Goal: Task Accomplishment & Management: Complete application form

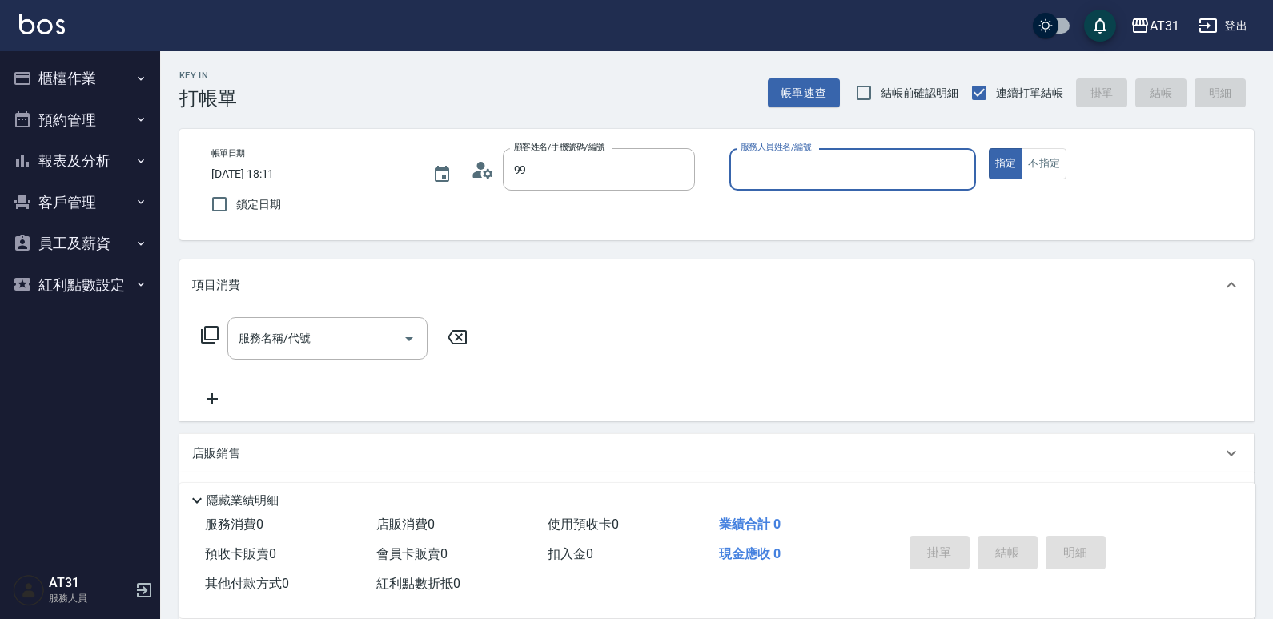
type input "新客人 姓名未設定/99/null"
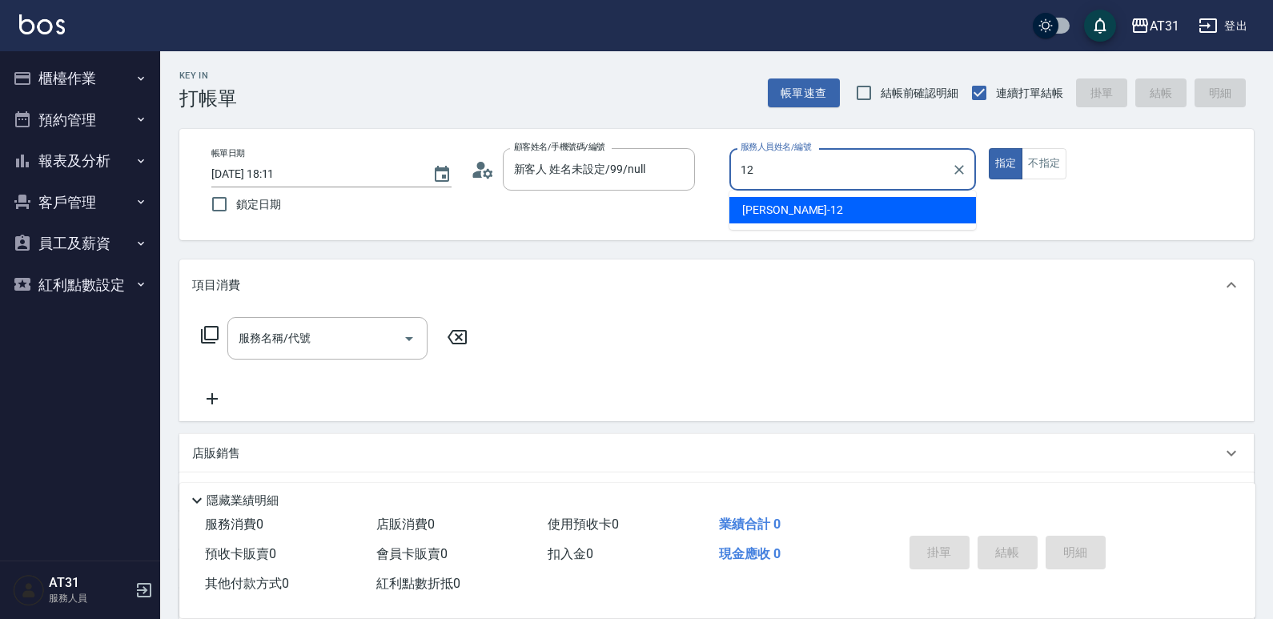
type input "[PERSON_NAME]-12"
type button "true"
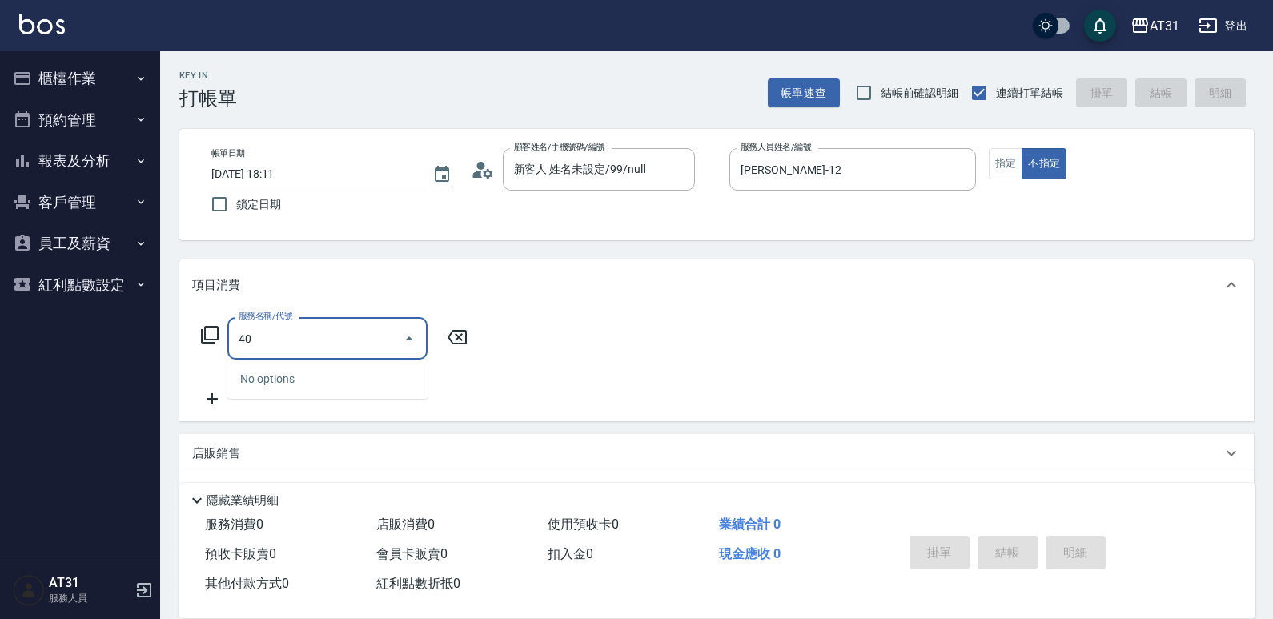
type input "401"
type input "20"
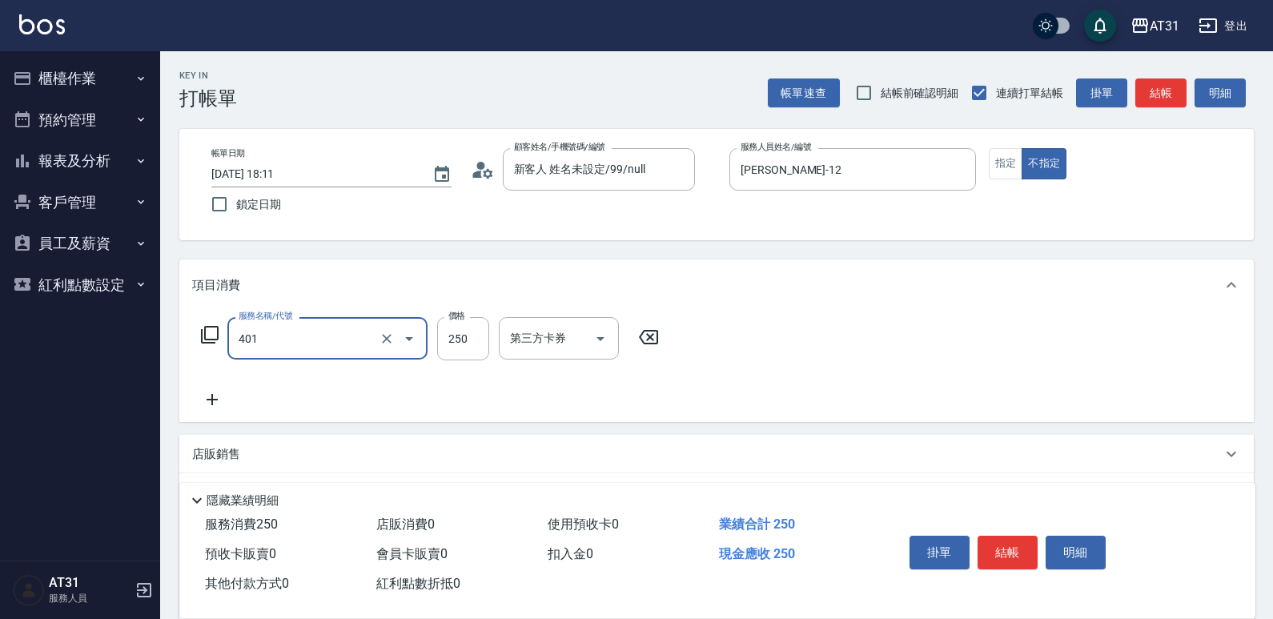
type input "剪髮(401)"
type input "0"
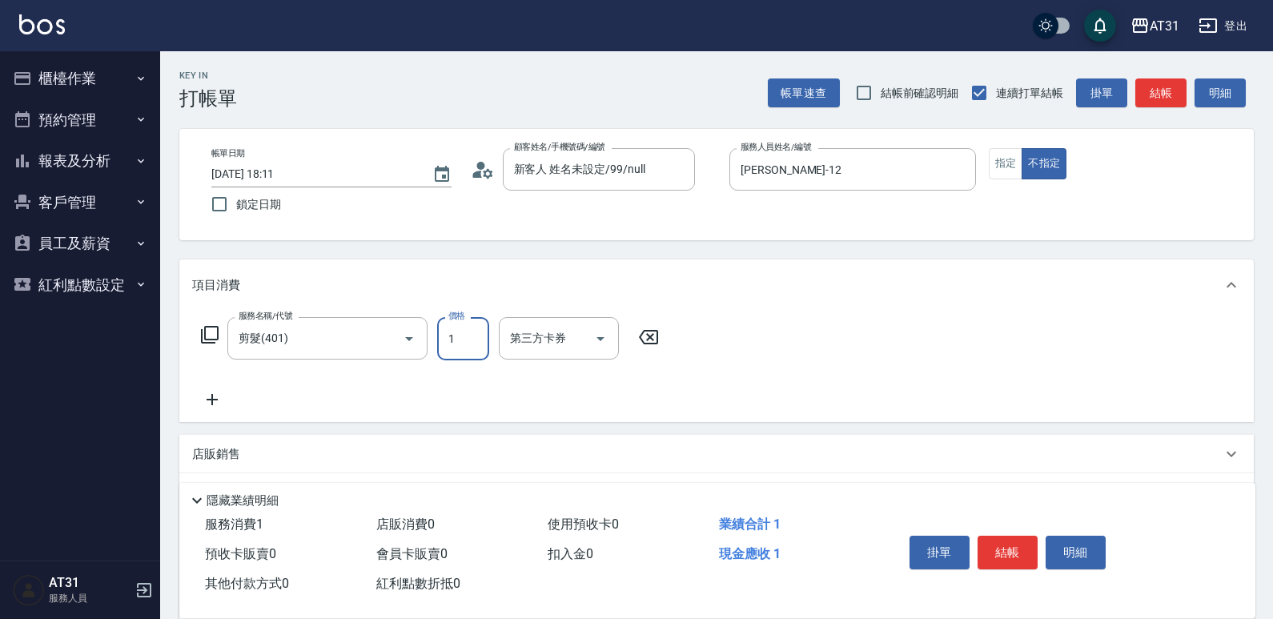
type input "10"
type input "100"
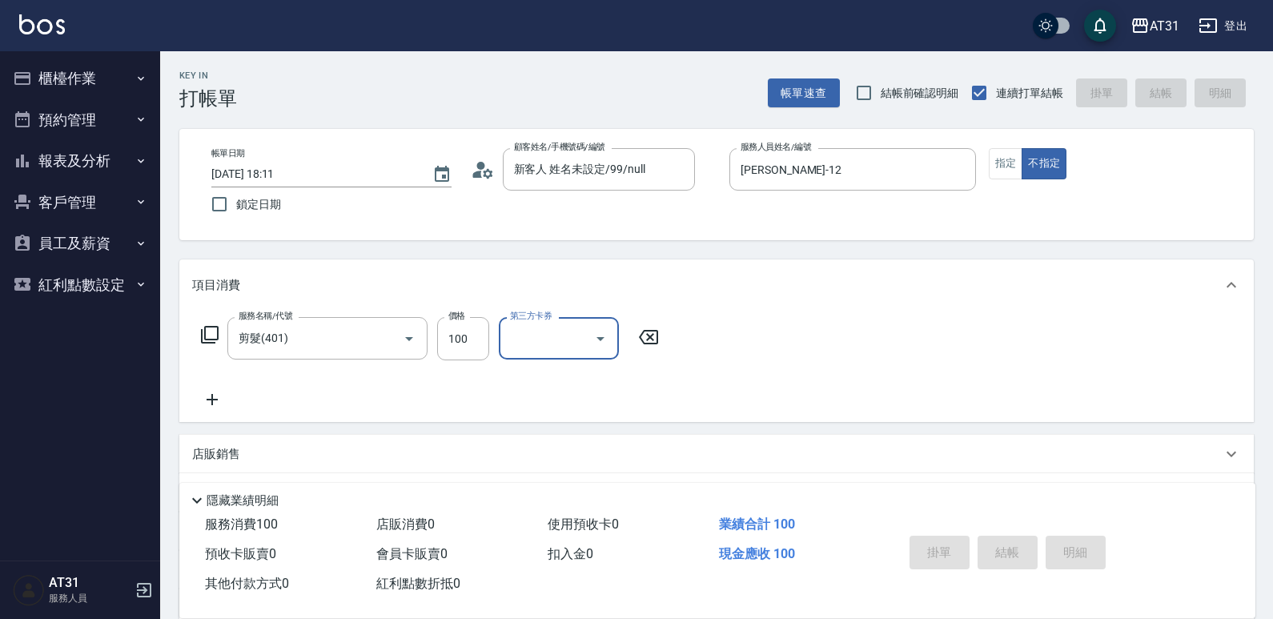
type input "0"
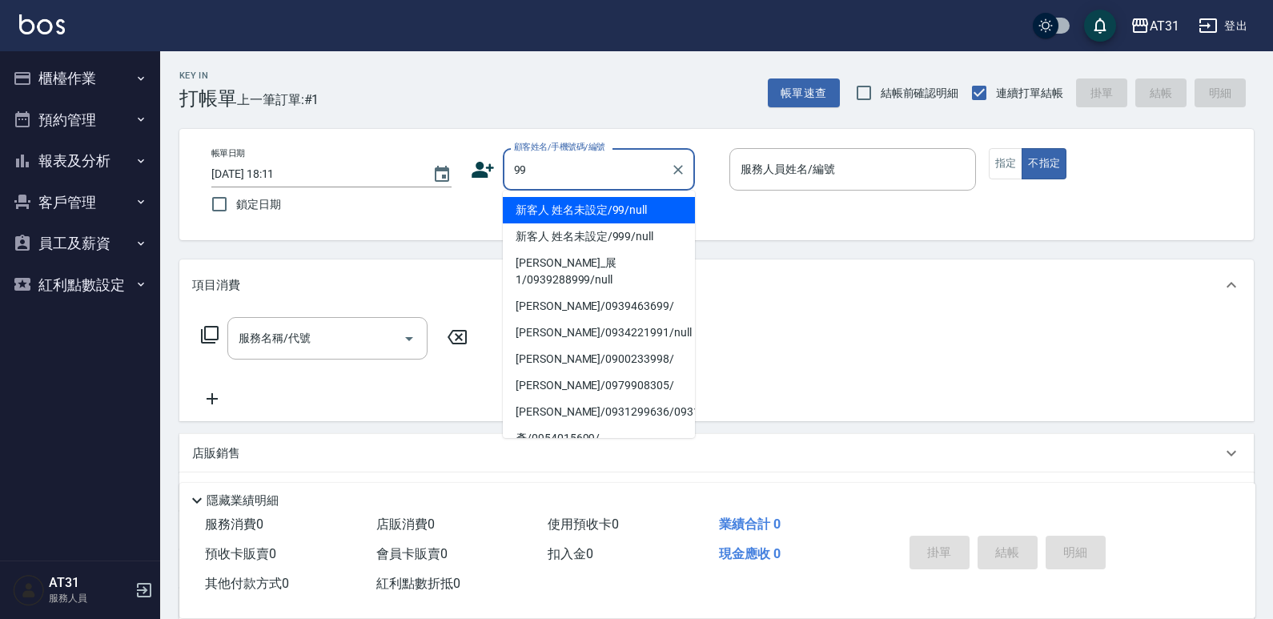
type input "新客人 姓名未設定/99/null"
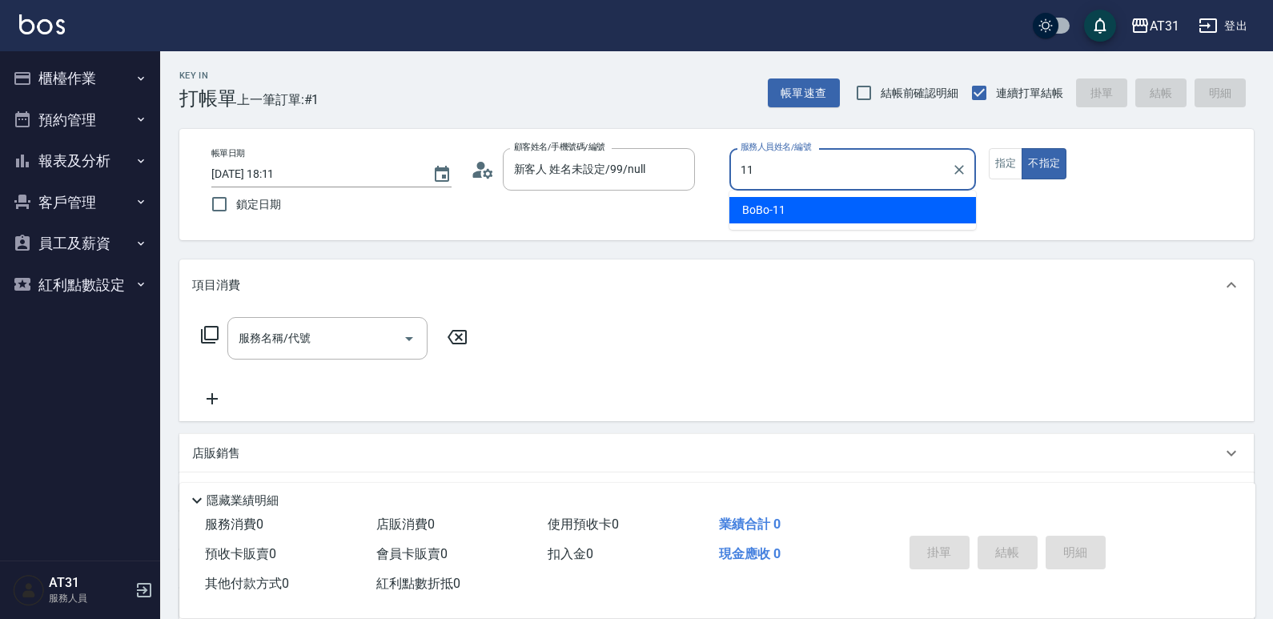
type input "BoBo-11"
type button "false"
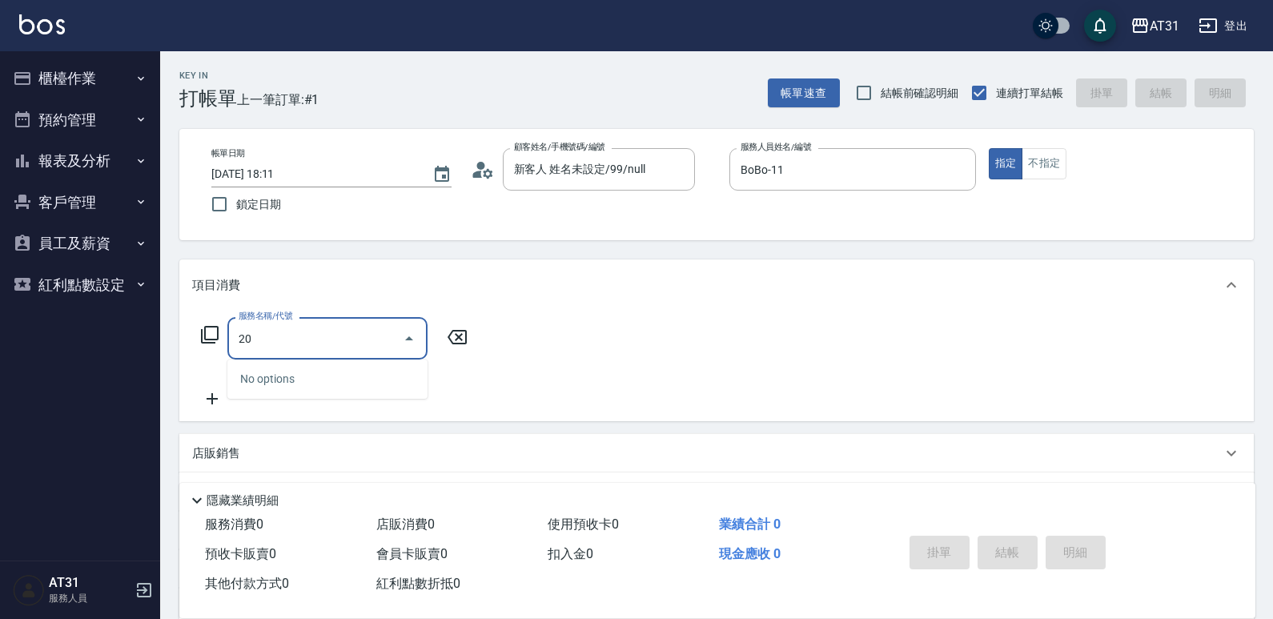
type input "201"
type input "20"
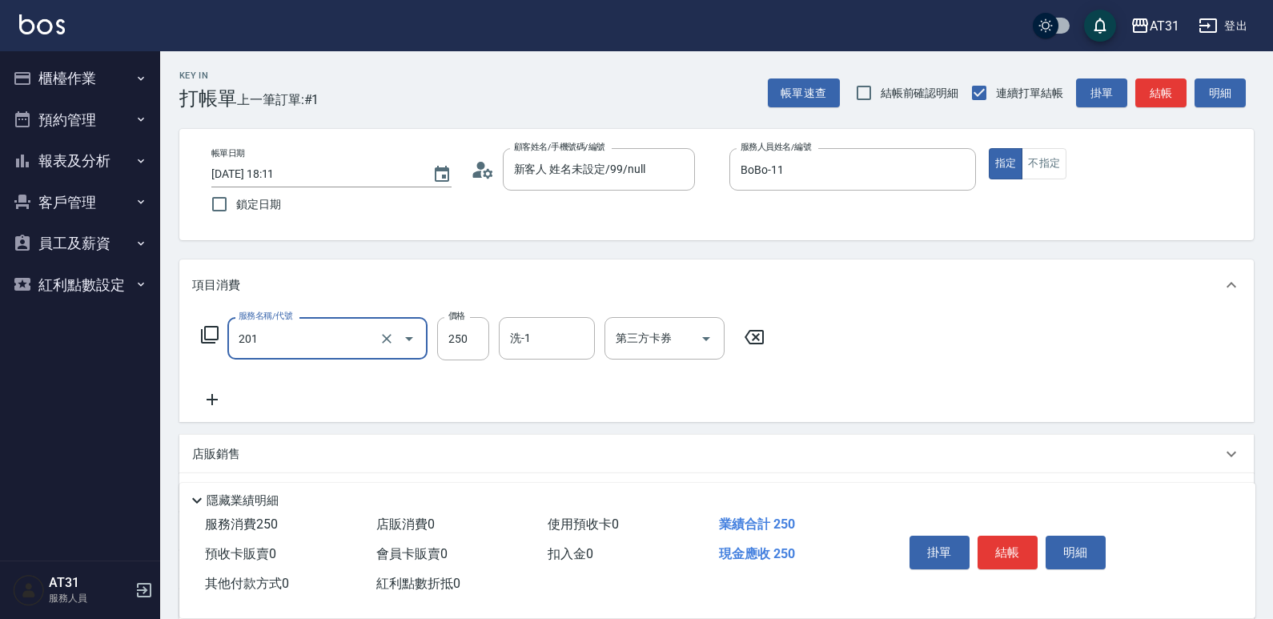
type input "洗髮(201)"
type input "0"
type input "30"
type input "300"
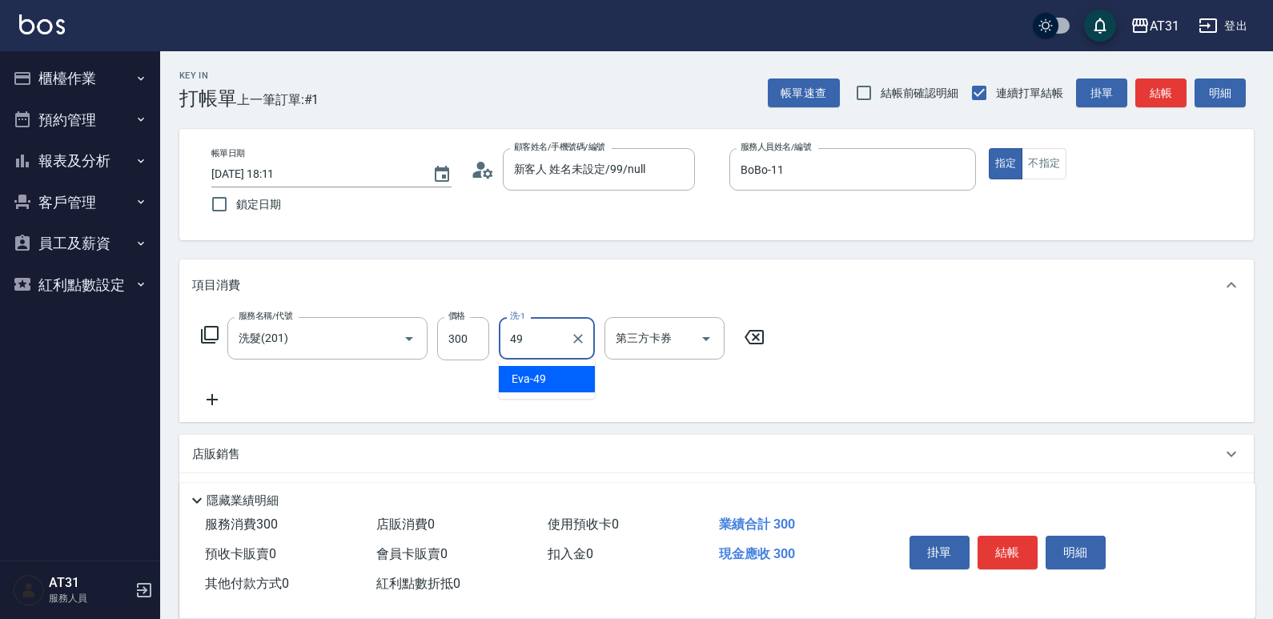
type input "[PERSON_NAME]-49"
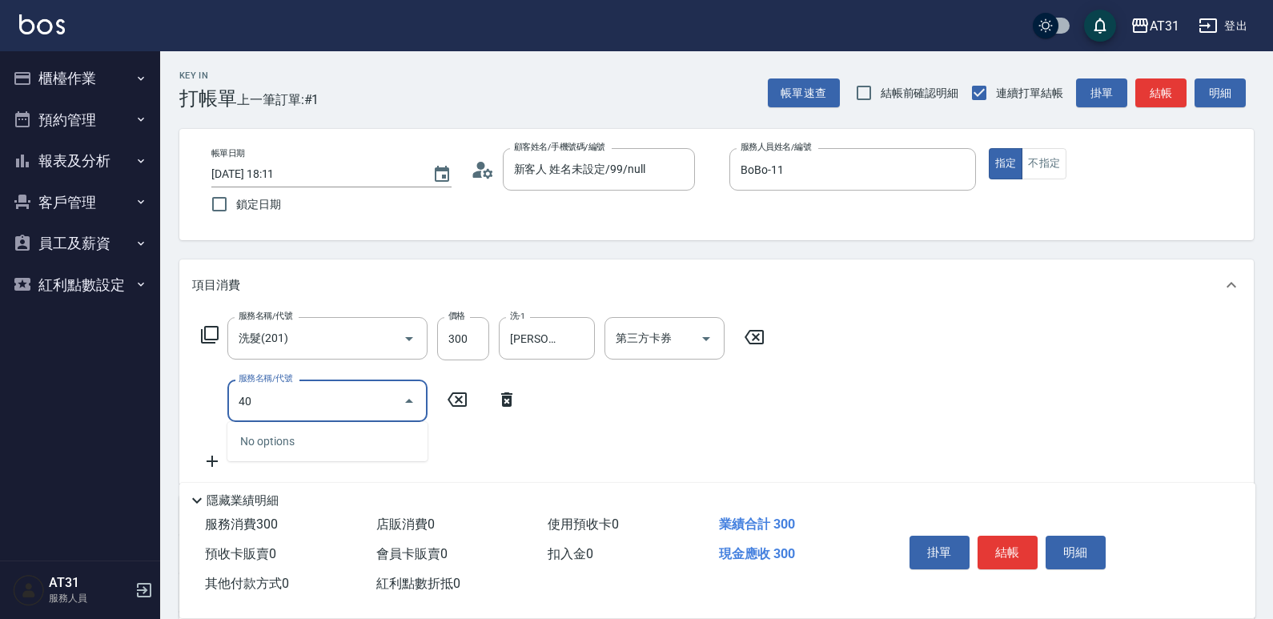
type input "401"
type input "50"
type input "4"
type input "30"
type input "401"
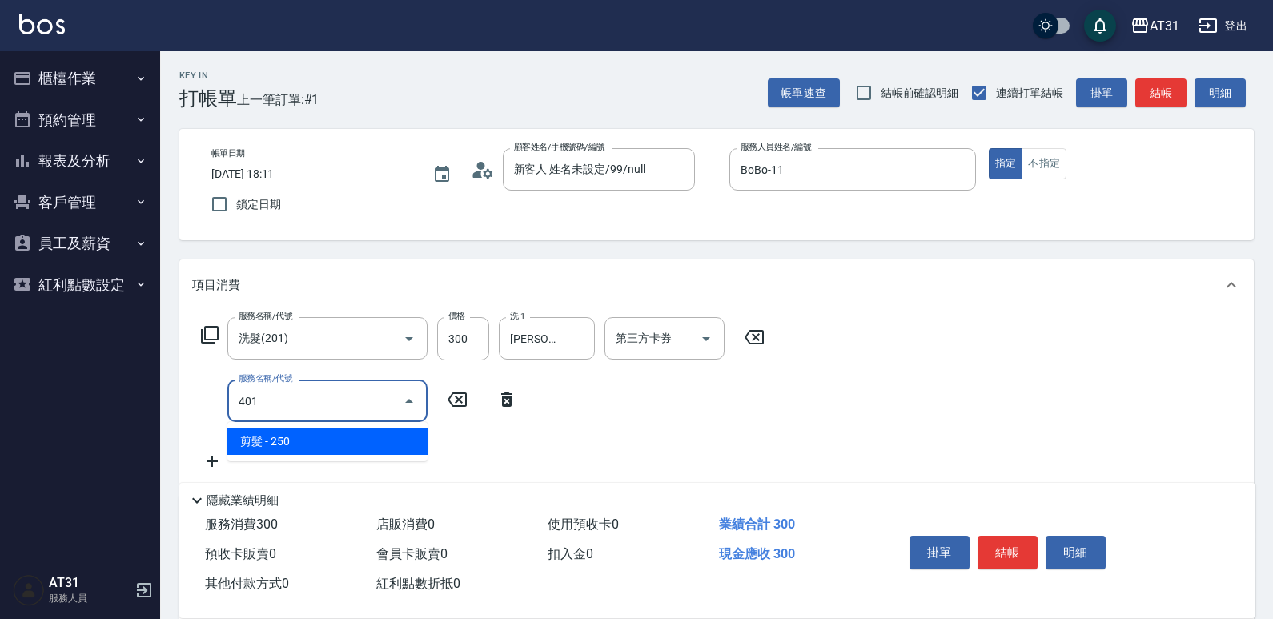
type input "50"
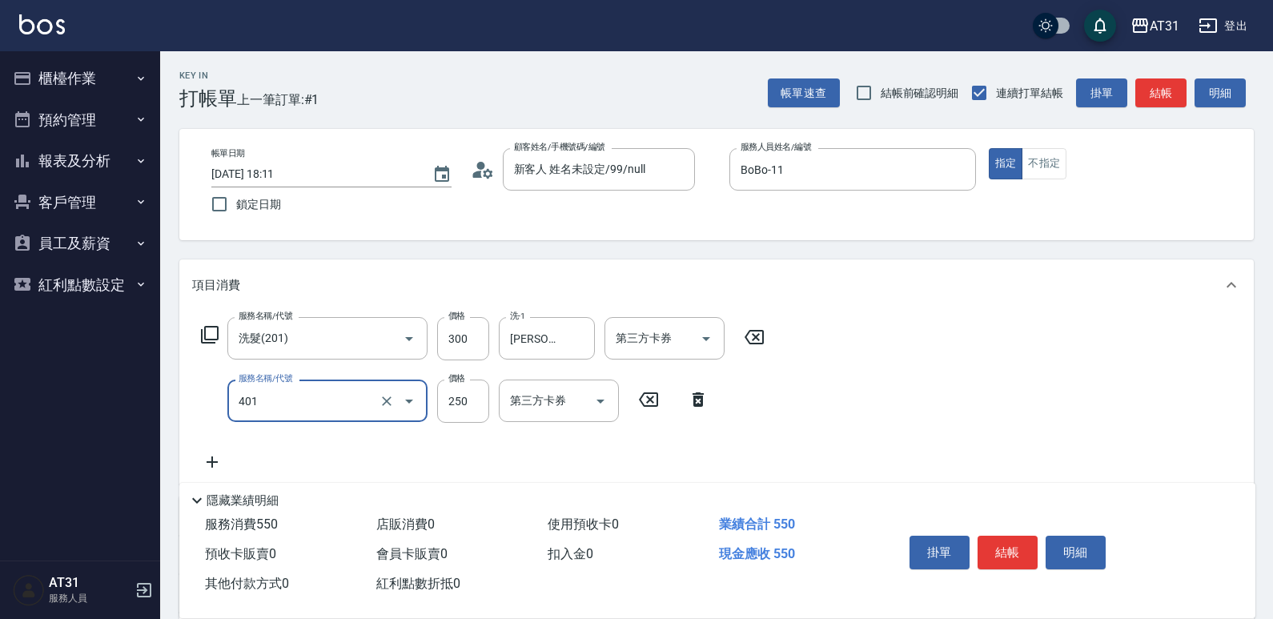
type input "剪髮(401)"
type input "30"
type input "40"
type input "70"
type input "400"
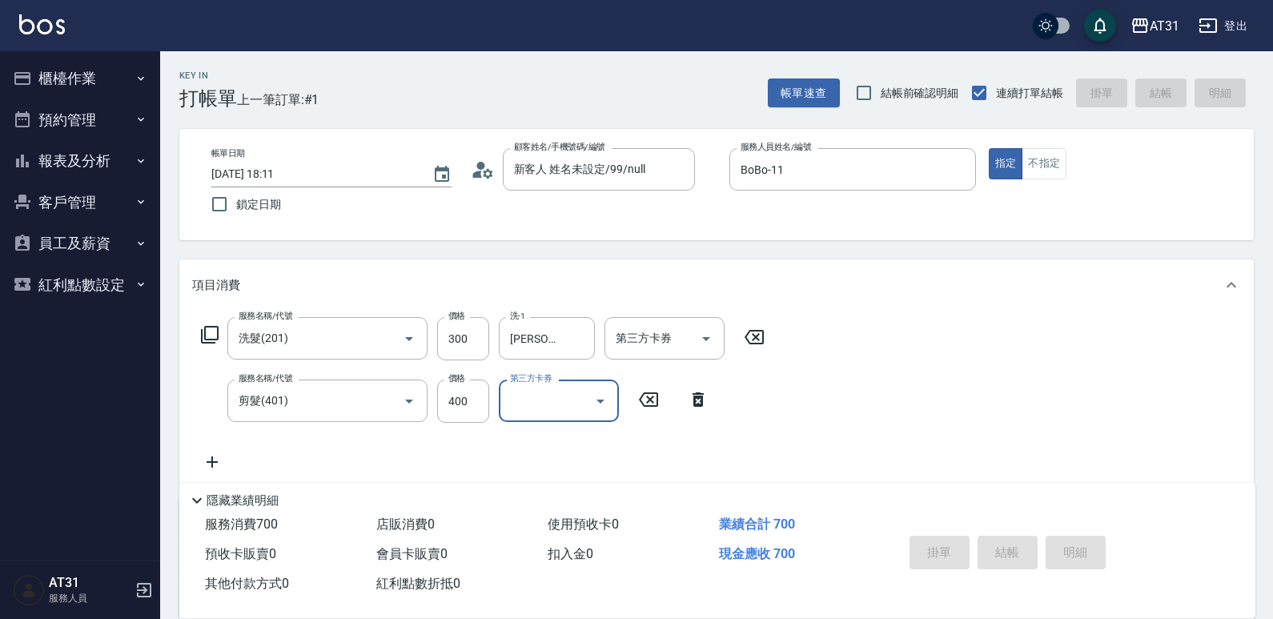
type input "[DATE] 18:12"
type input "0"
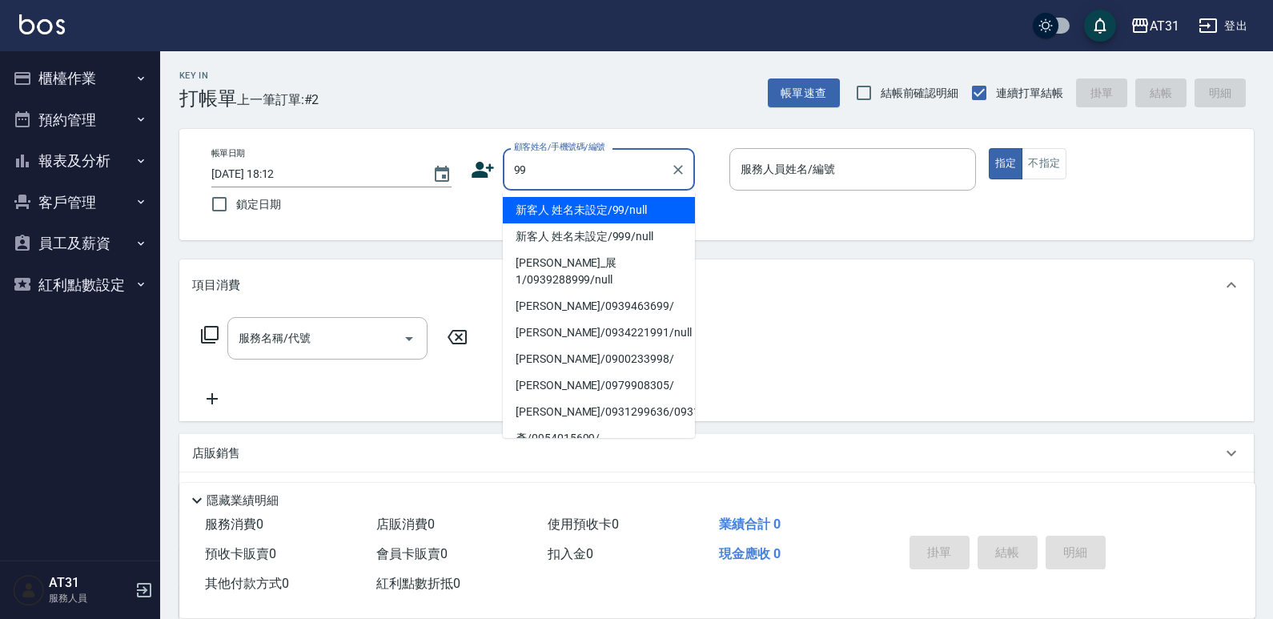
type input "新客人 姓名未設定/99/null"
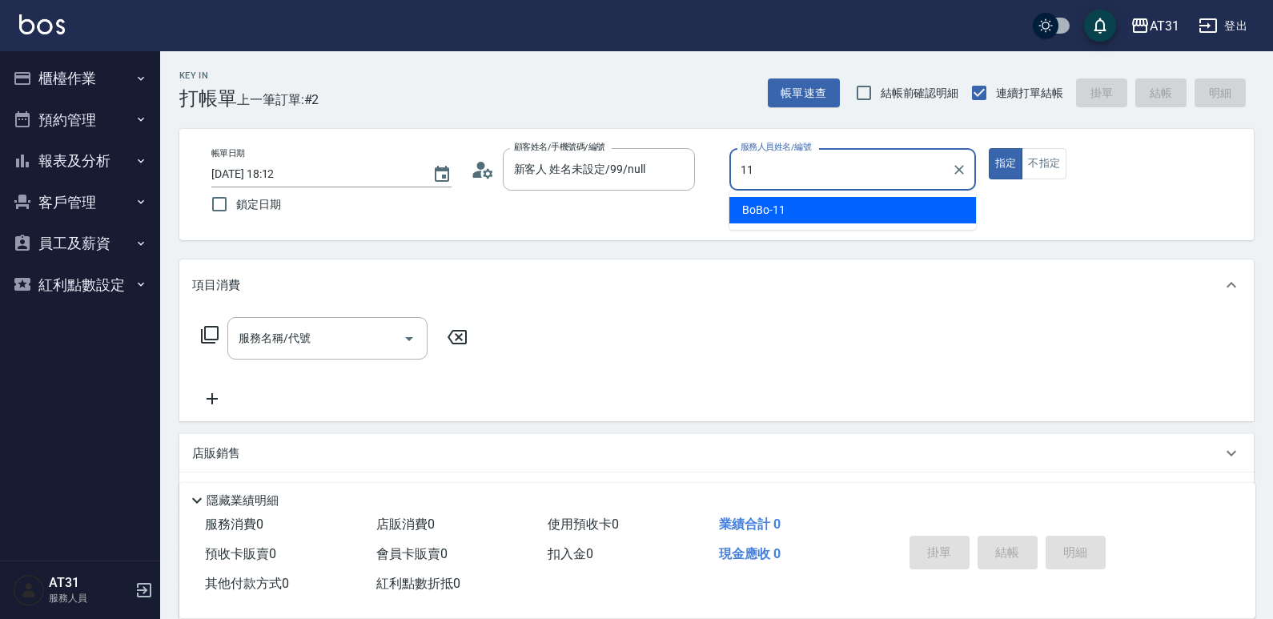
type input "BoBo-11"
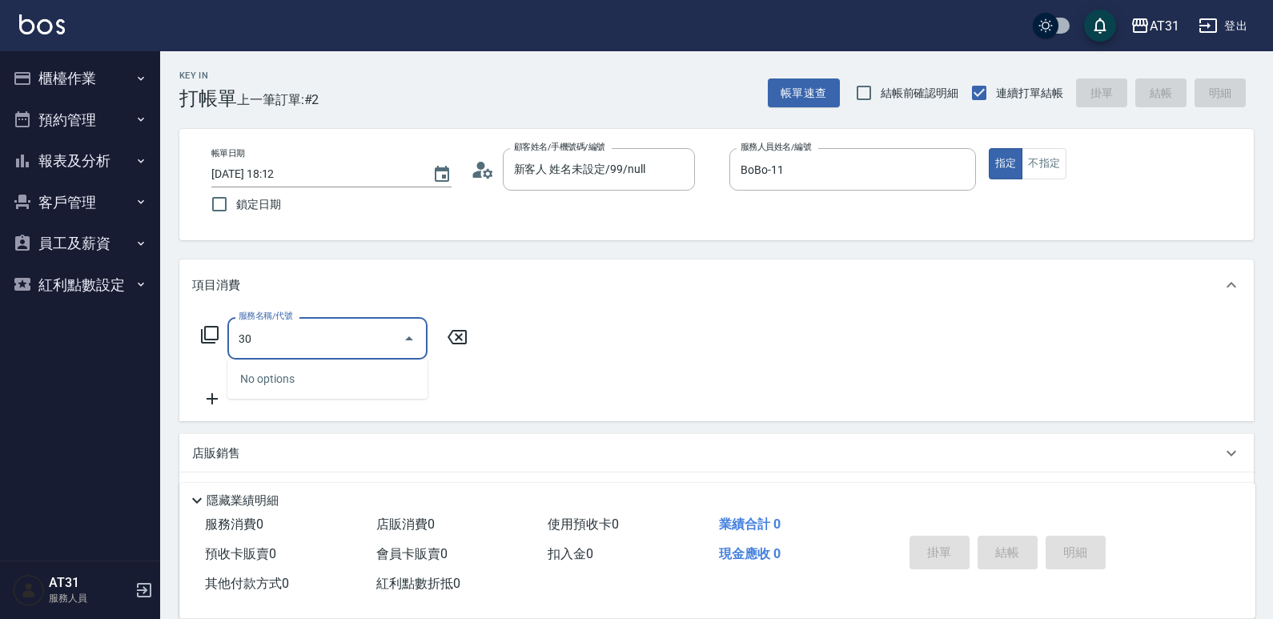
type input "301"
type input "160"
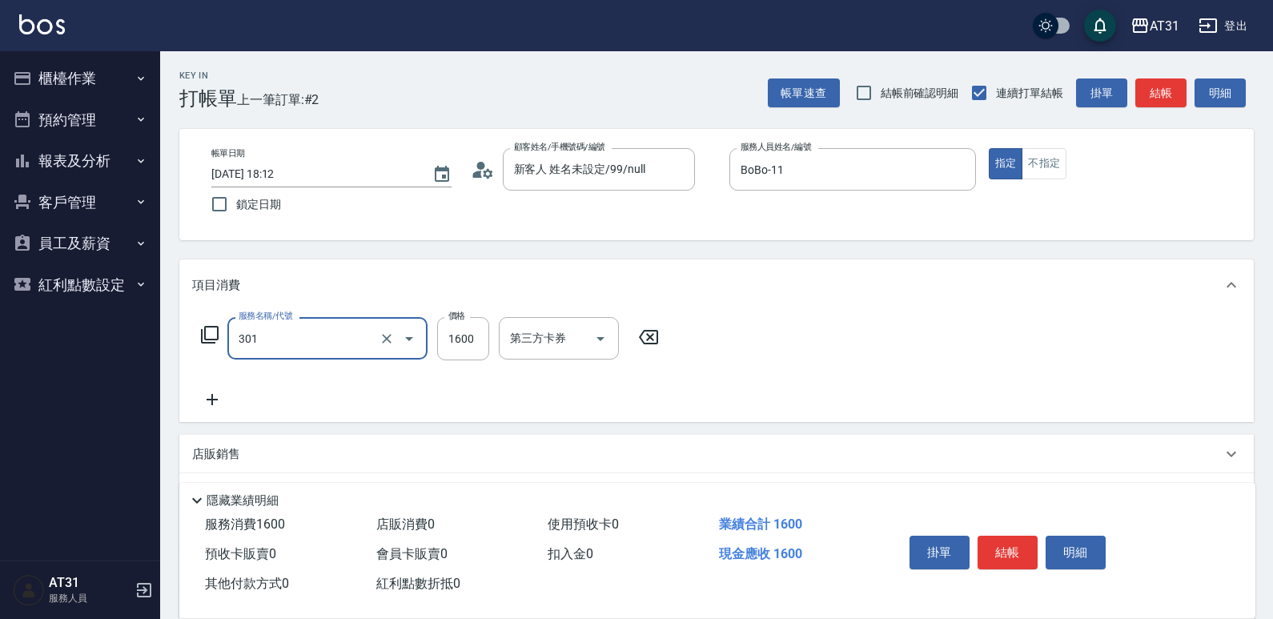
type input "燙髮(301)"
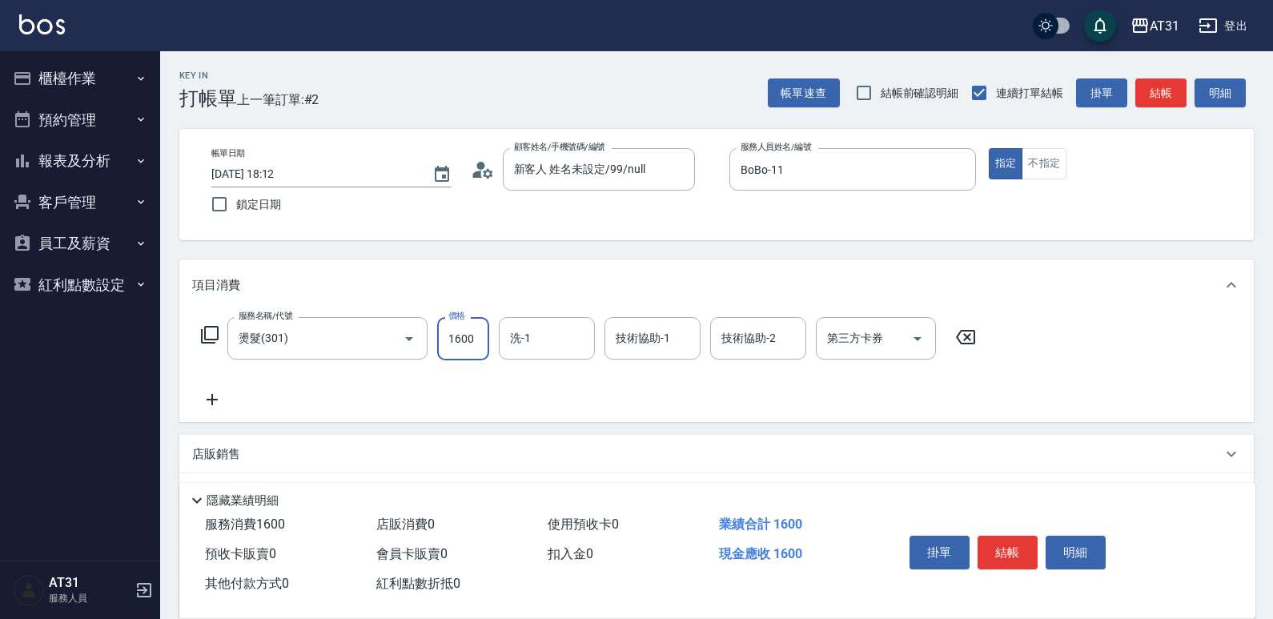
type input "0"
type input "35"
type input "30"
type input "350"
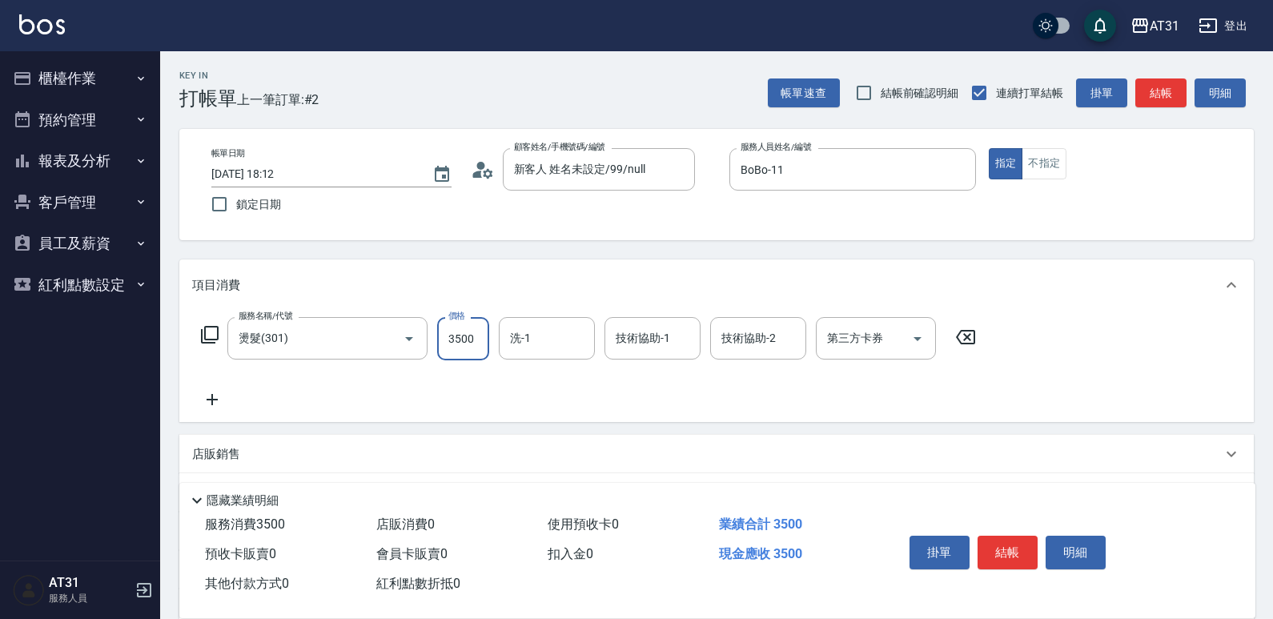
type input "3500"
type input "[PERSON_NAME]-49"
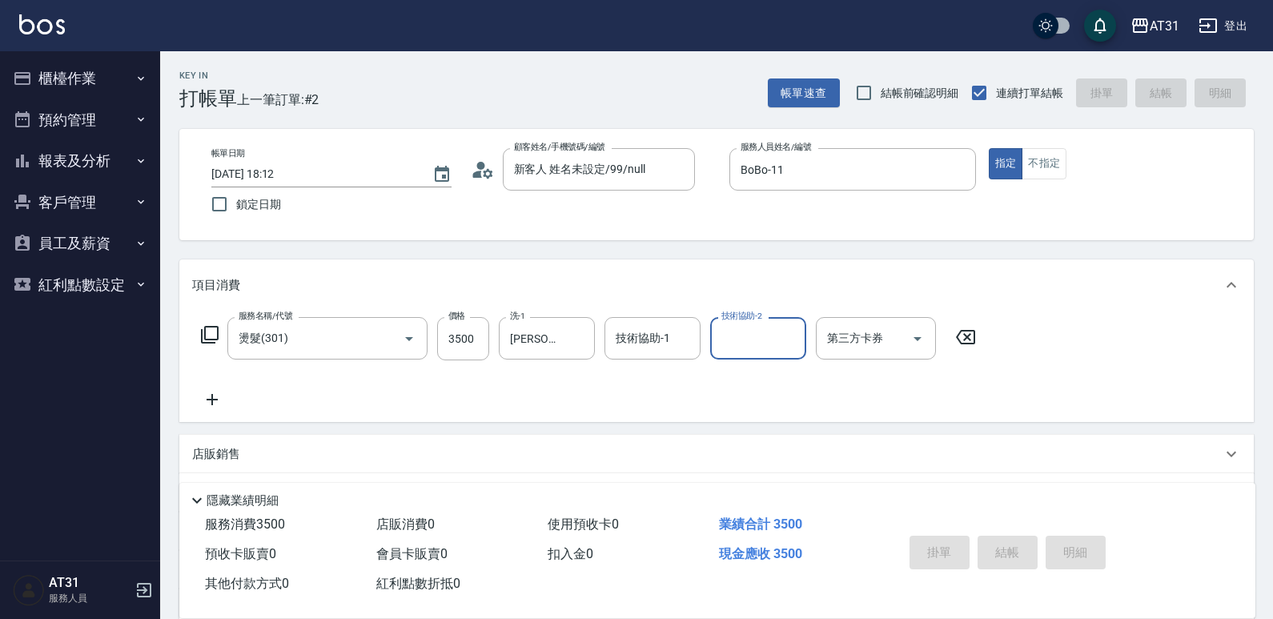
type input "0"
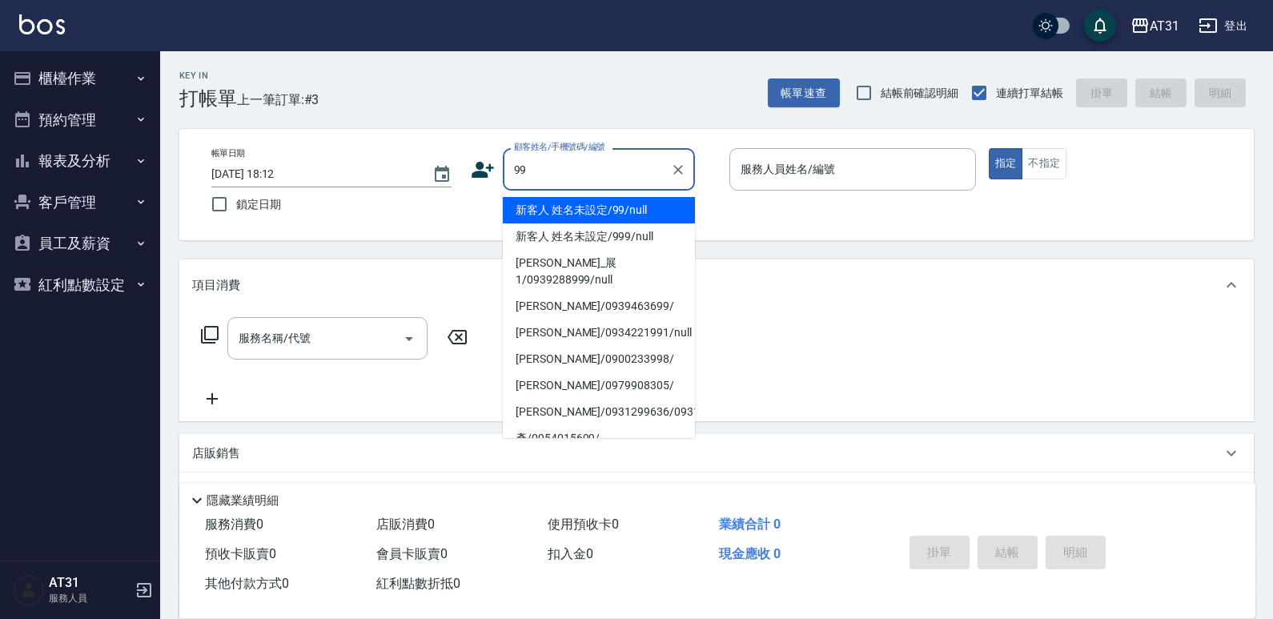
type input "新客人 姓名未設定/99/null"
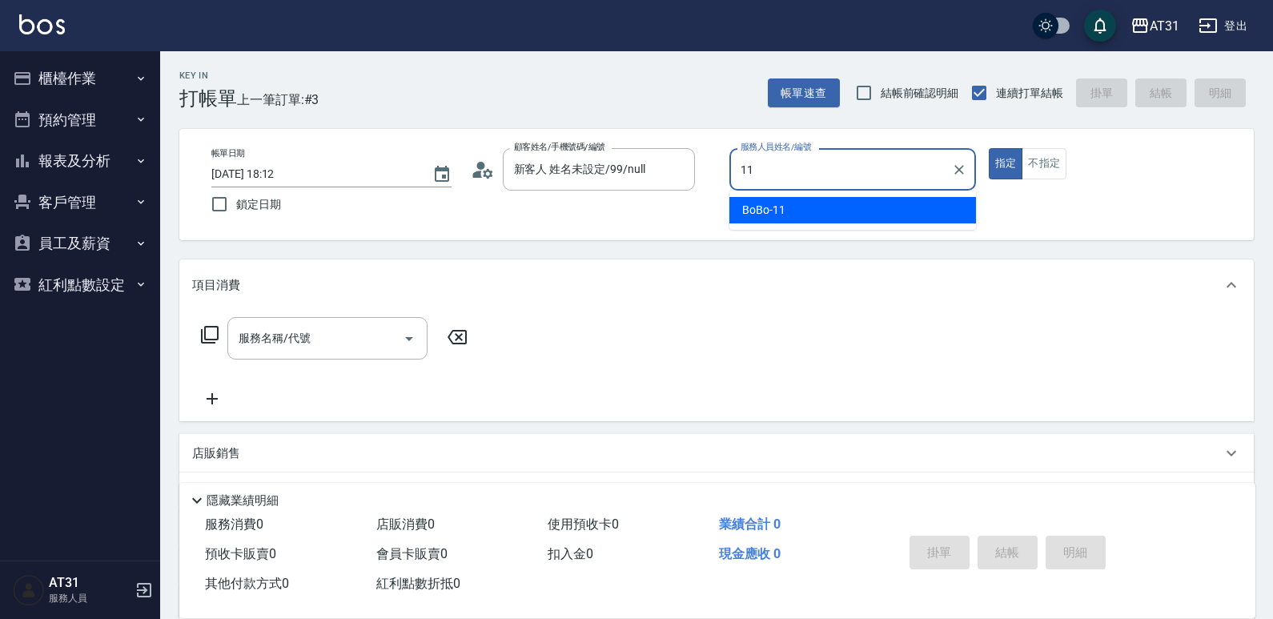
type input "BoBo-11"
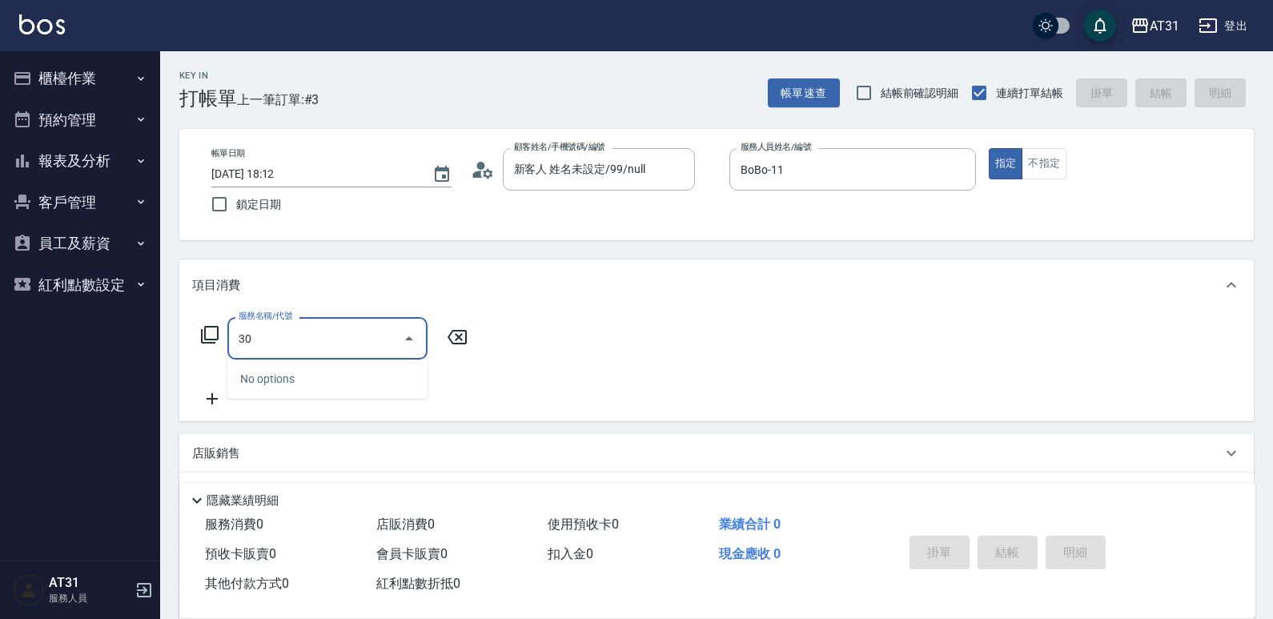
type input "301"
type input "160"
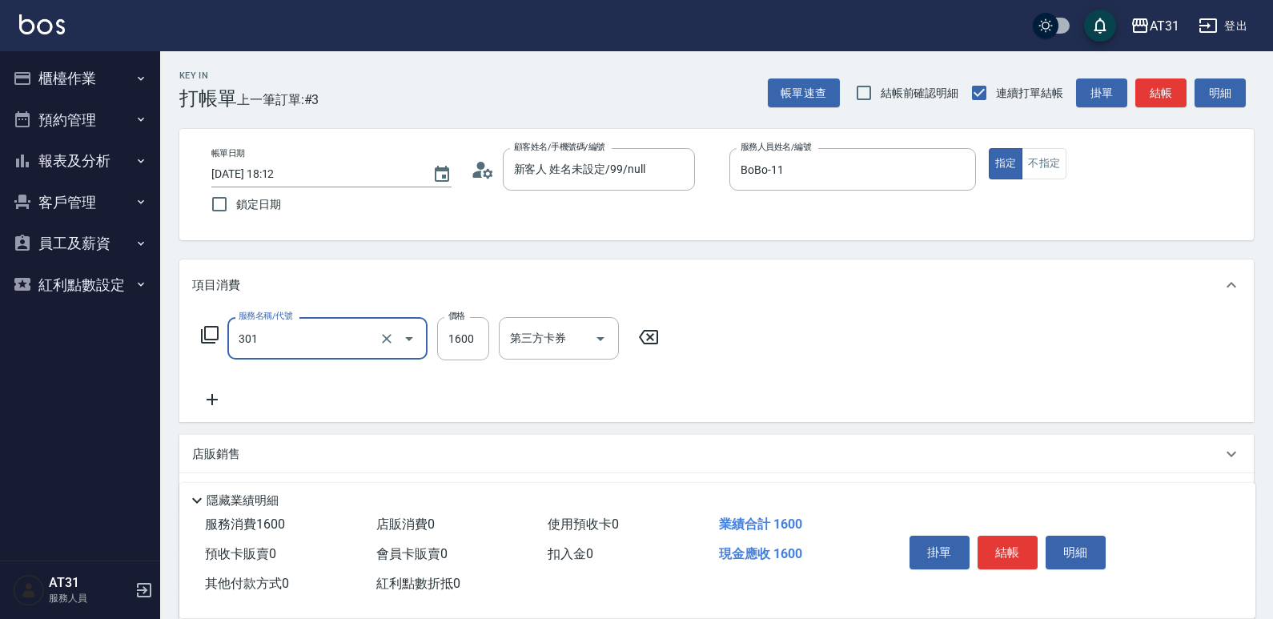
type input "燙髮(301)"
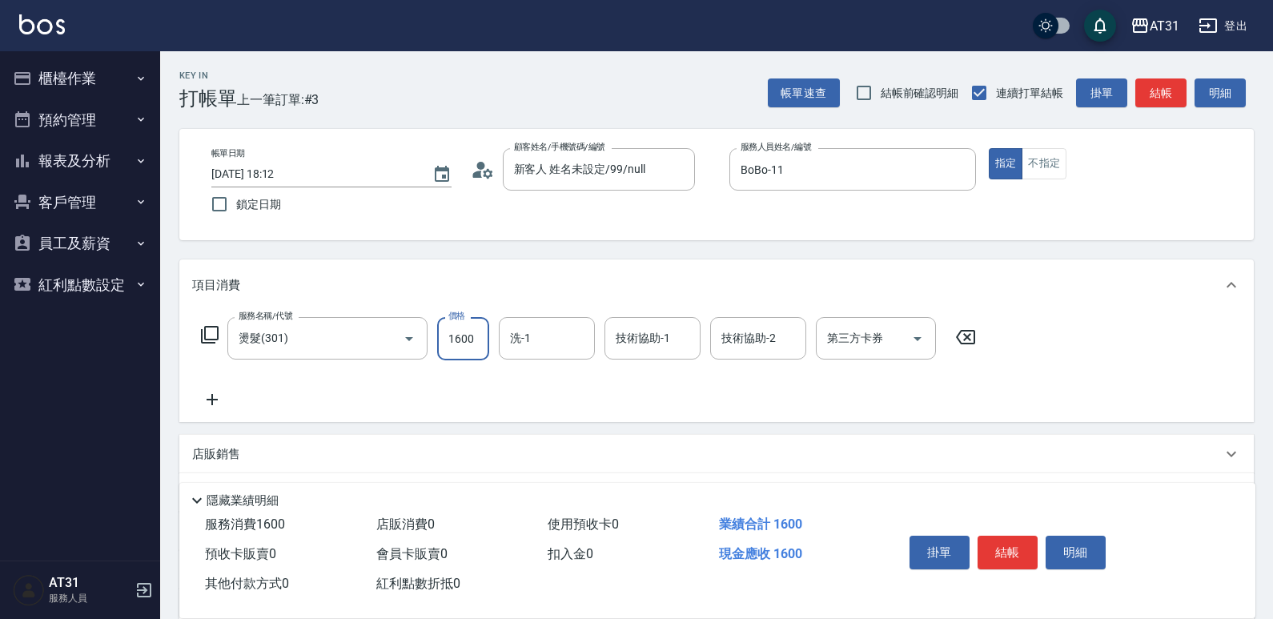
type input "0"
type input "35"
type input "30"
type input "350"
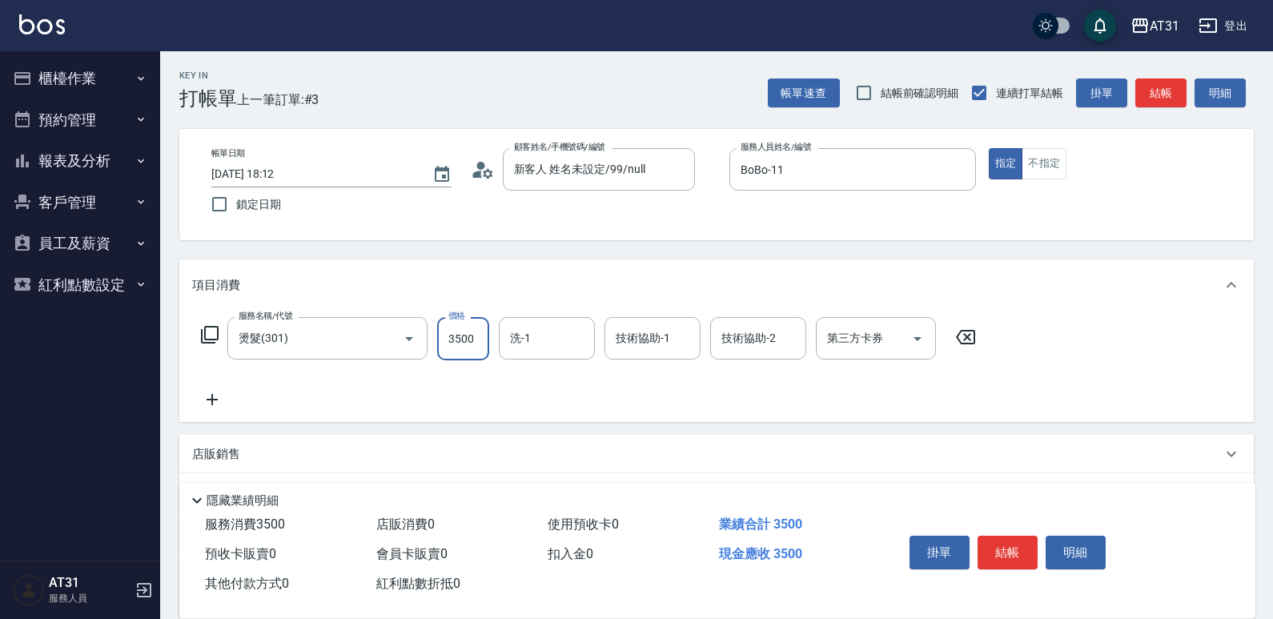
type input "3500"
type input "[PERSON_NAME]-49"
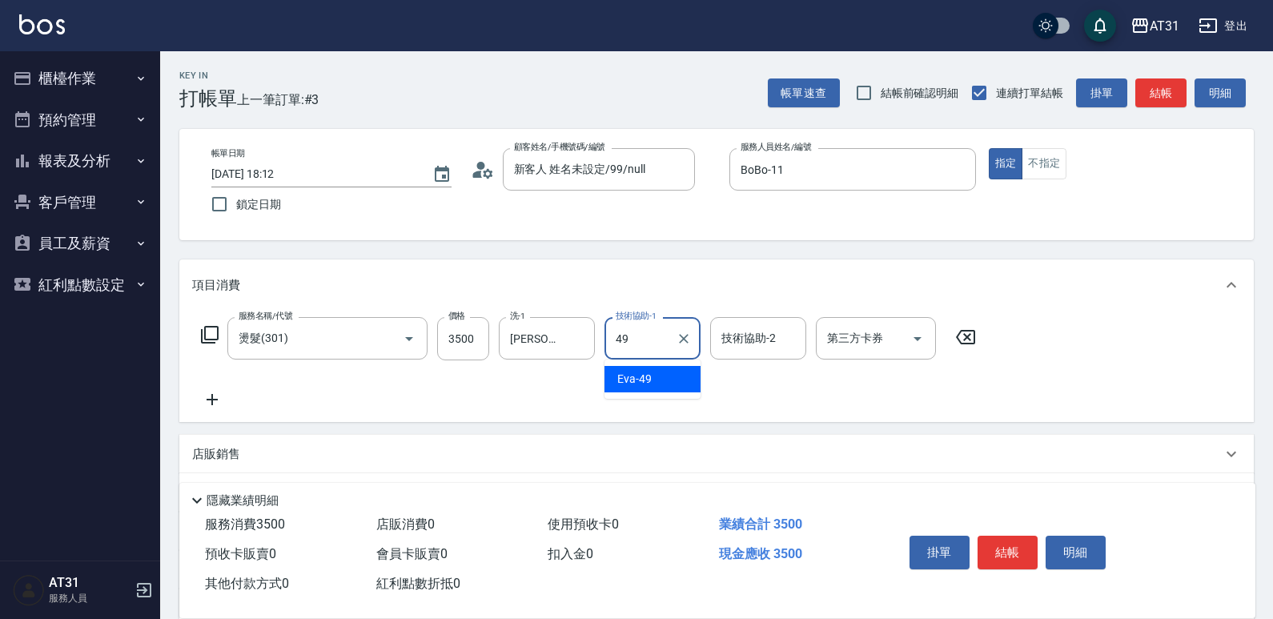
type input "[PERSON_NAME]-49"
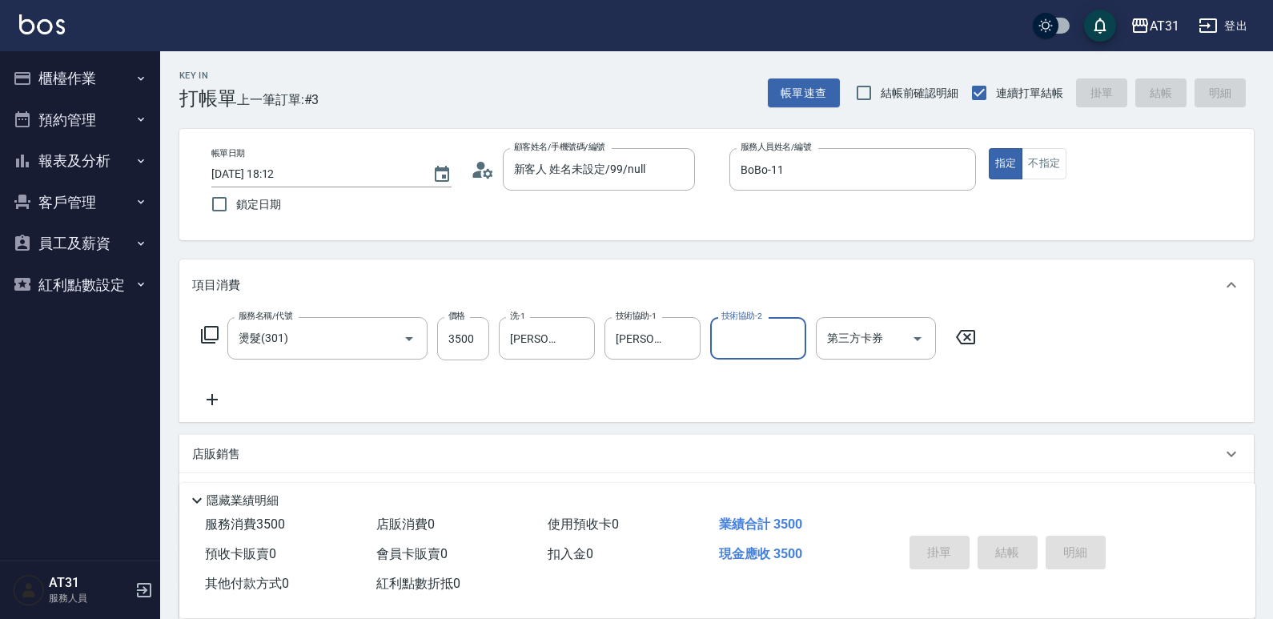
type input "0"
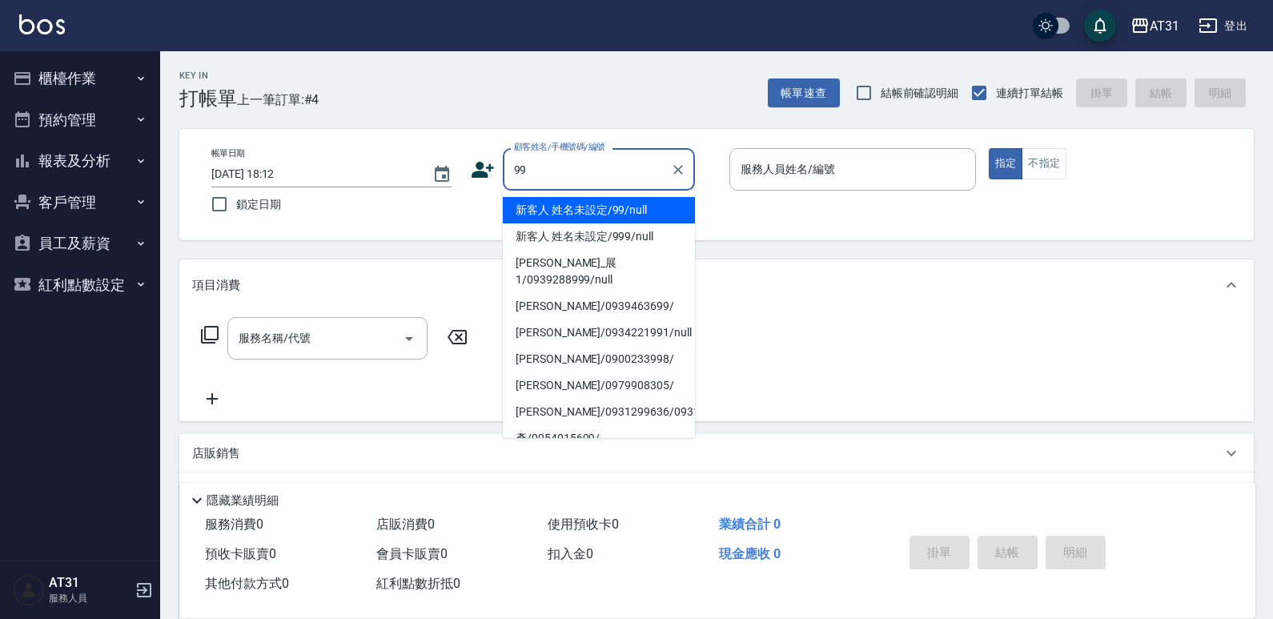
type input "新客人 姓名未設定/99/null"
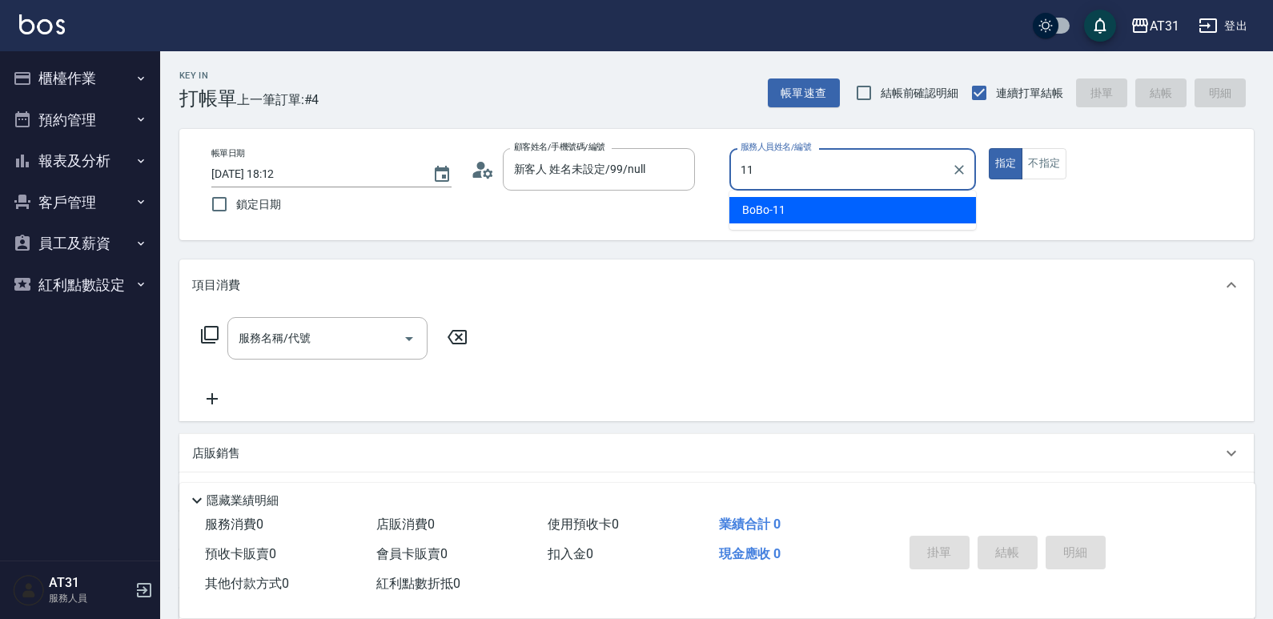
type input "BoBo-11"
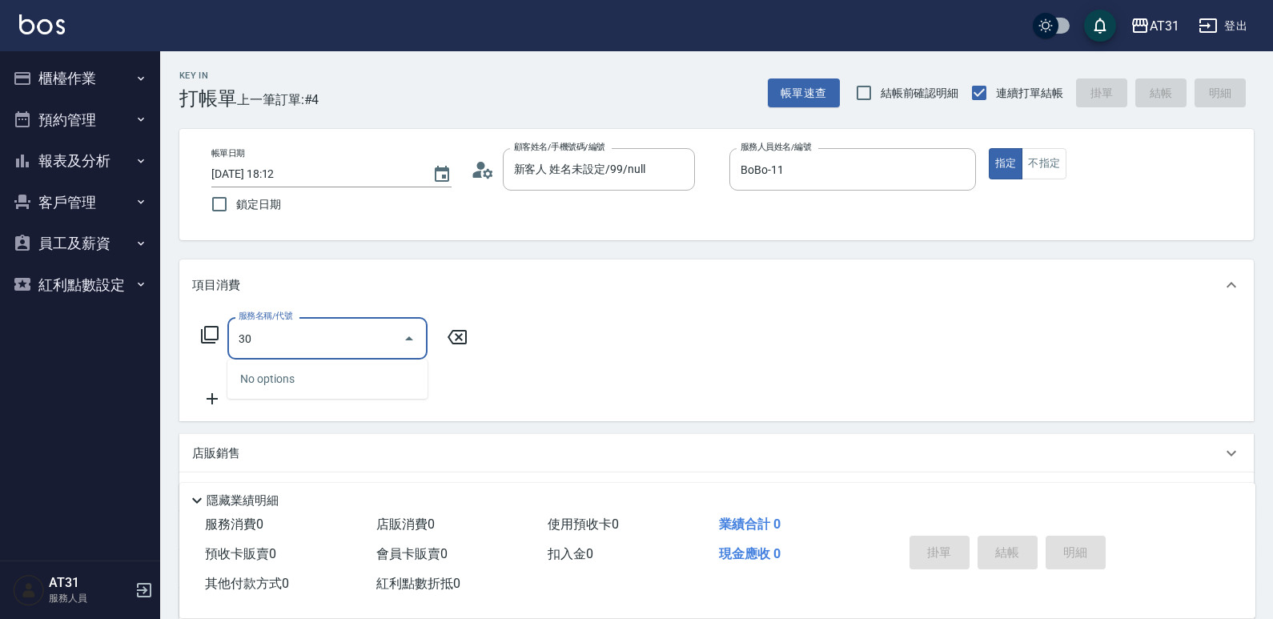
type input "301"
type input "160"
type input "燙髮(301)"
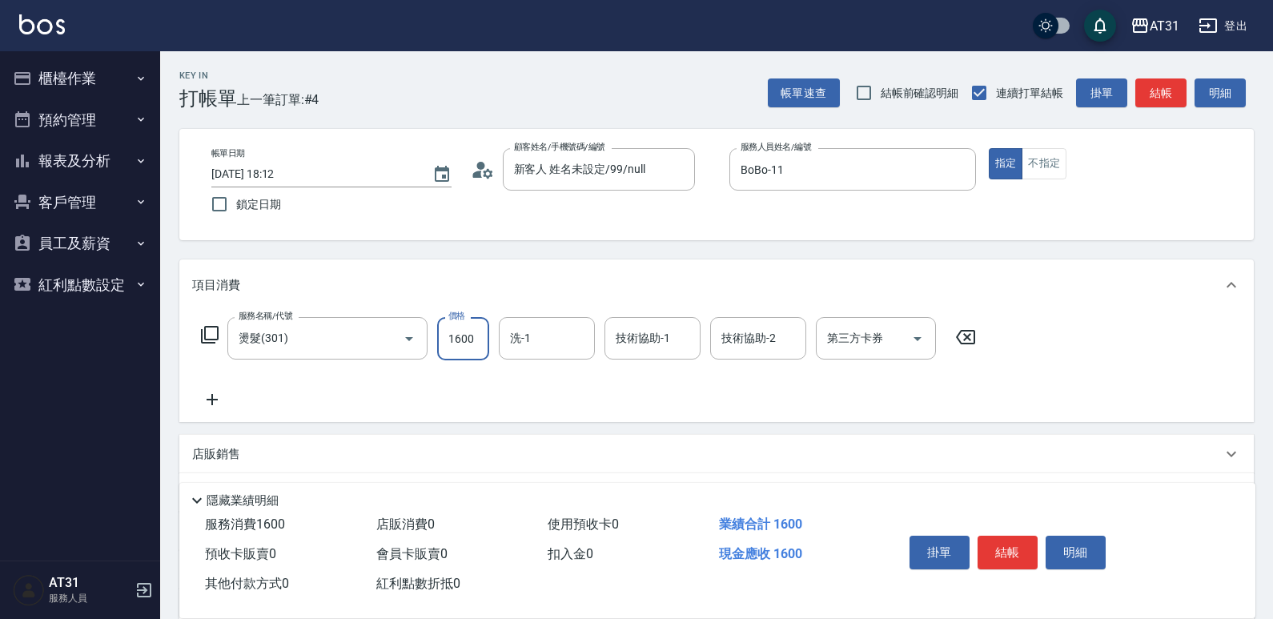
type input "0"
type input "25"
type input "20"
type input "250"
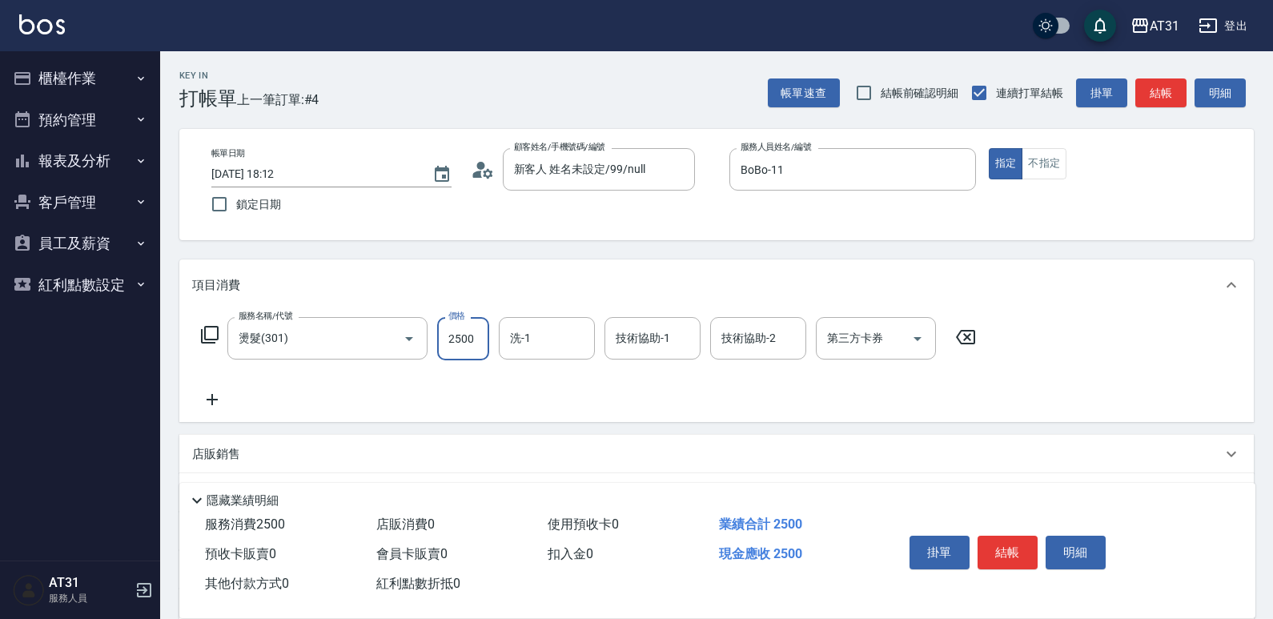
type input "2500"
type input "[PERSON_NAME]-49"
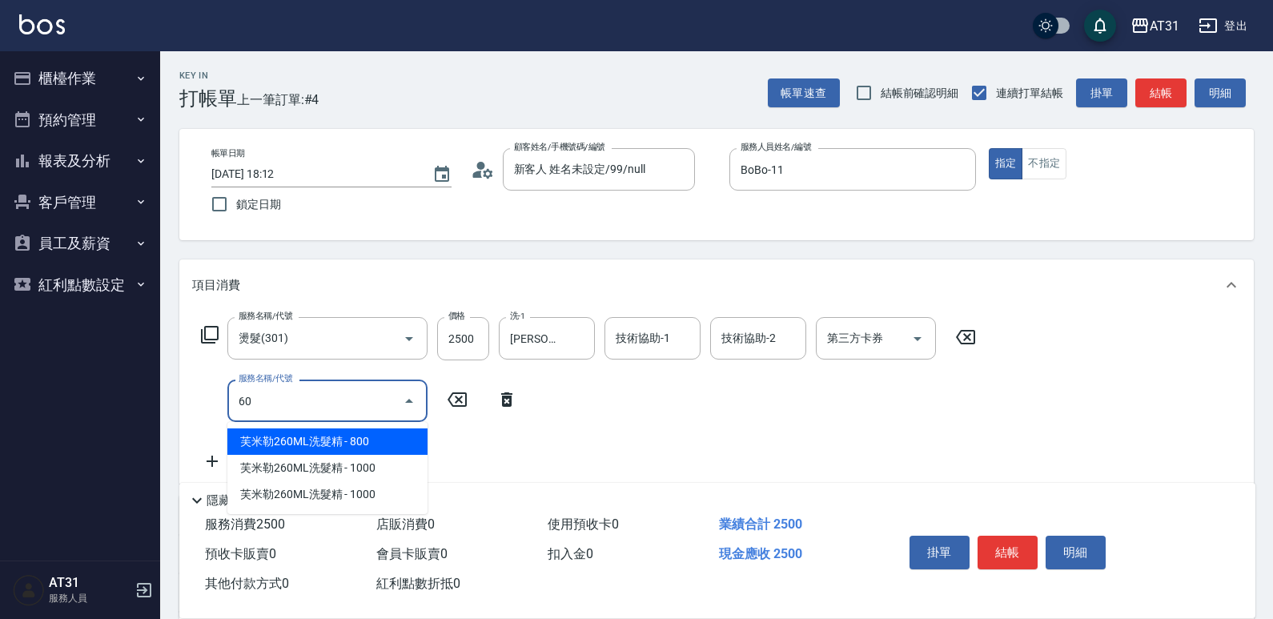
type input "608"
type input "340"
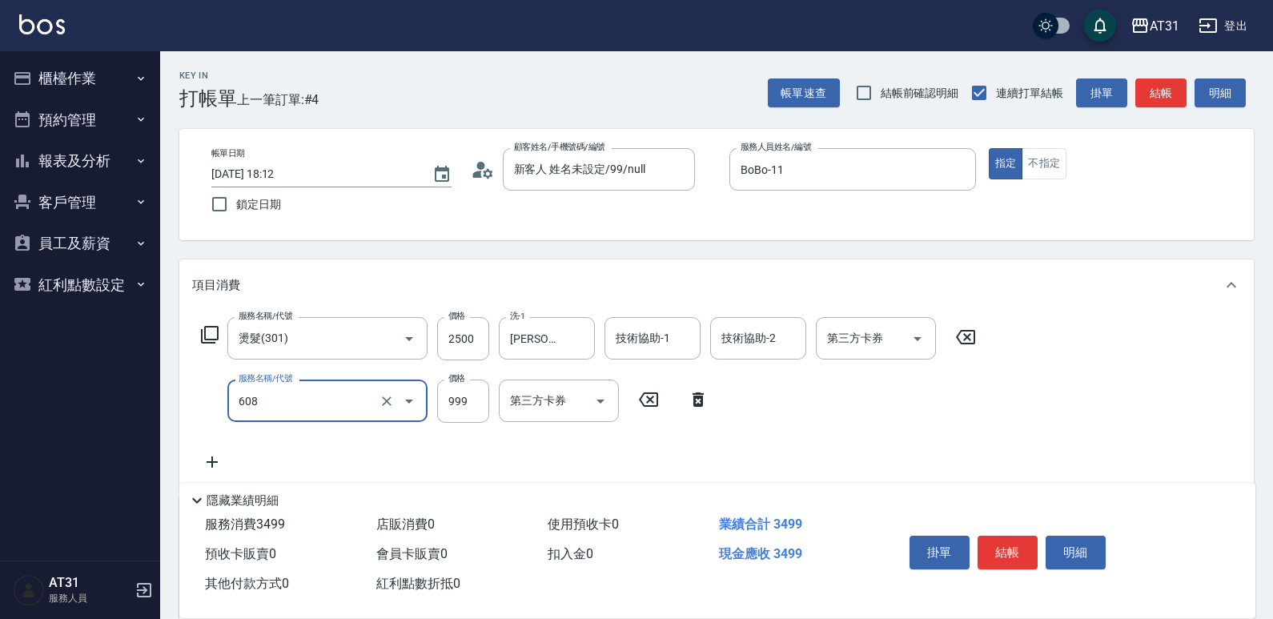
type input "自購二段(608)"
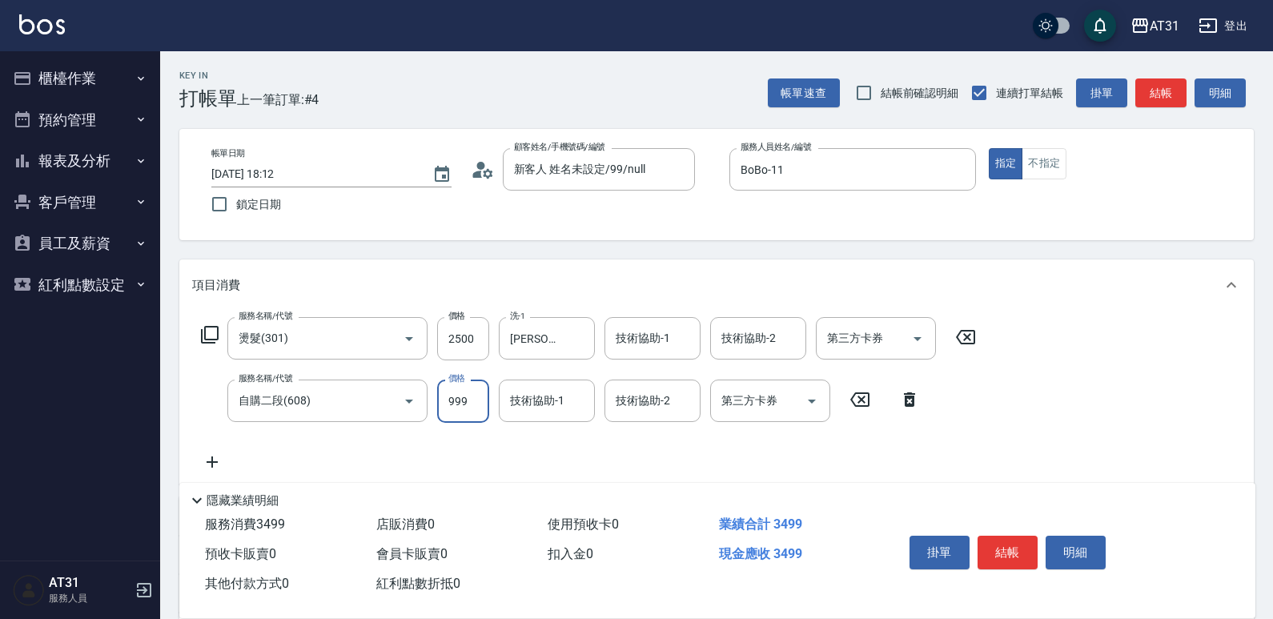
type input "250"
type input "10"
type input "260"
type input "100"
type input "350"
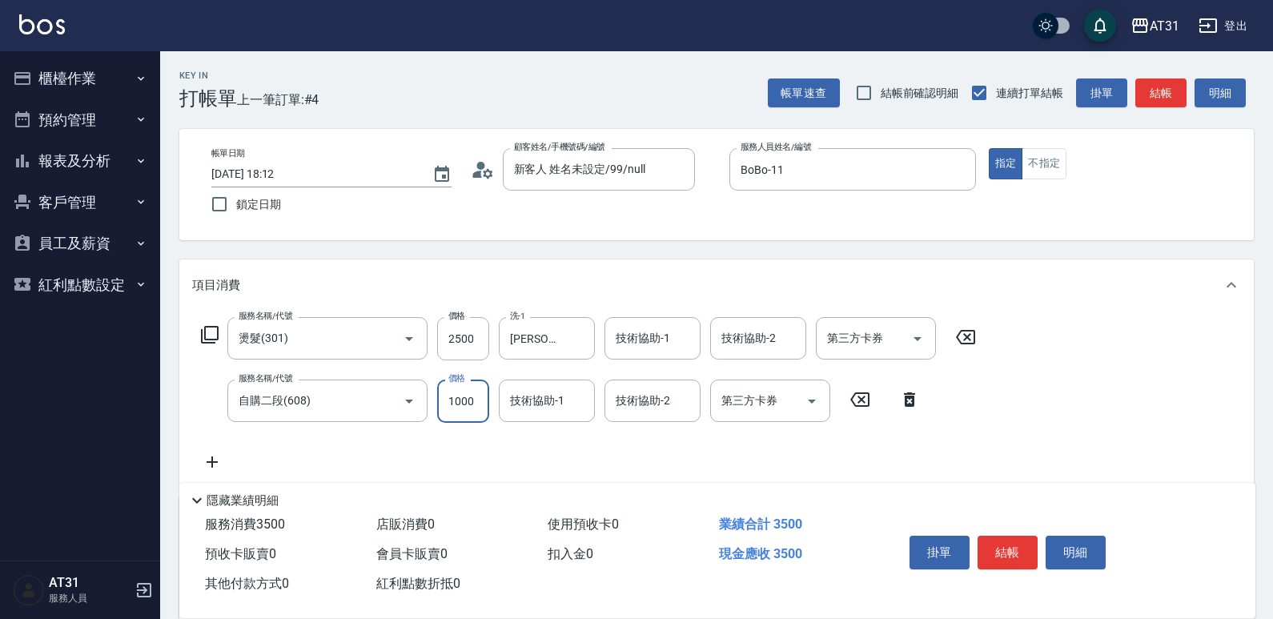
type input "1000"
type input "[PERSON_NAME]-49"
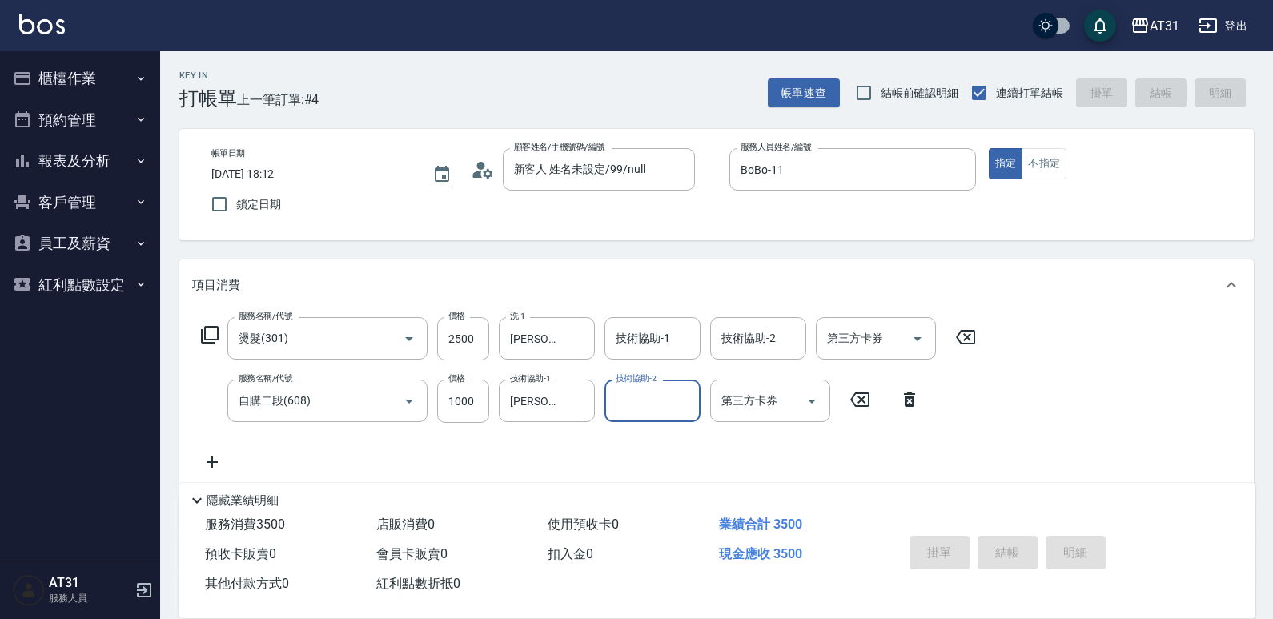
type input "[DATE] 18:13"
type input "0"
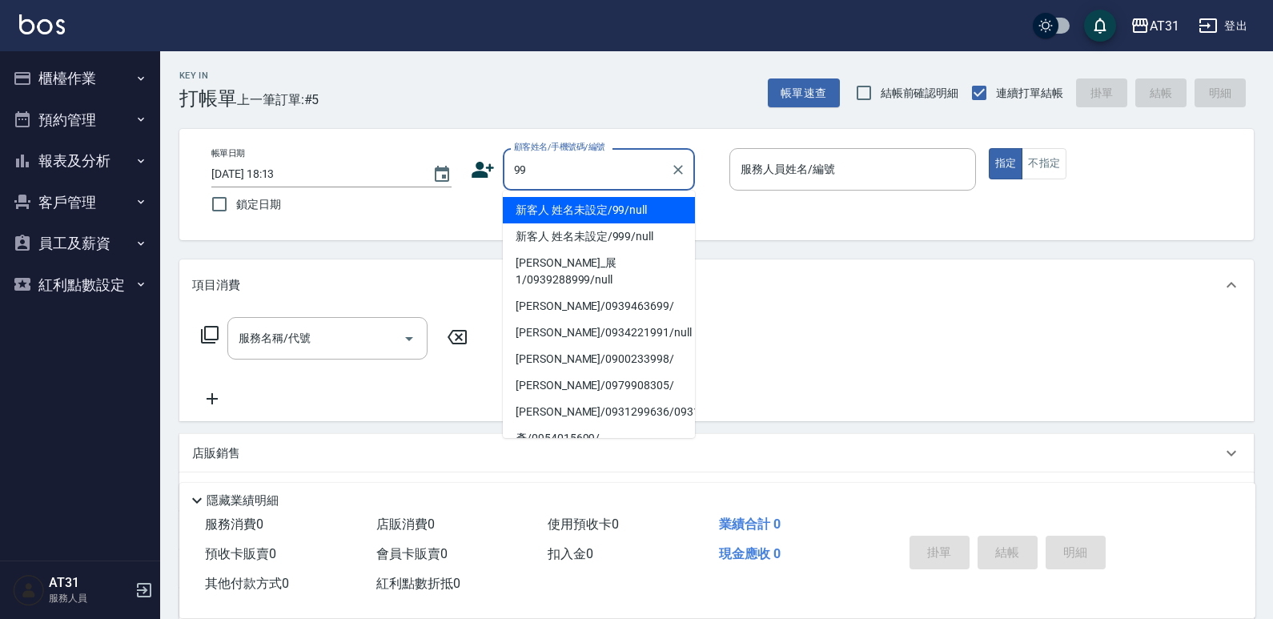
type input "新客人 姓名未設定/99/null"
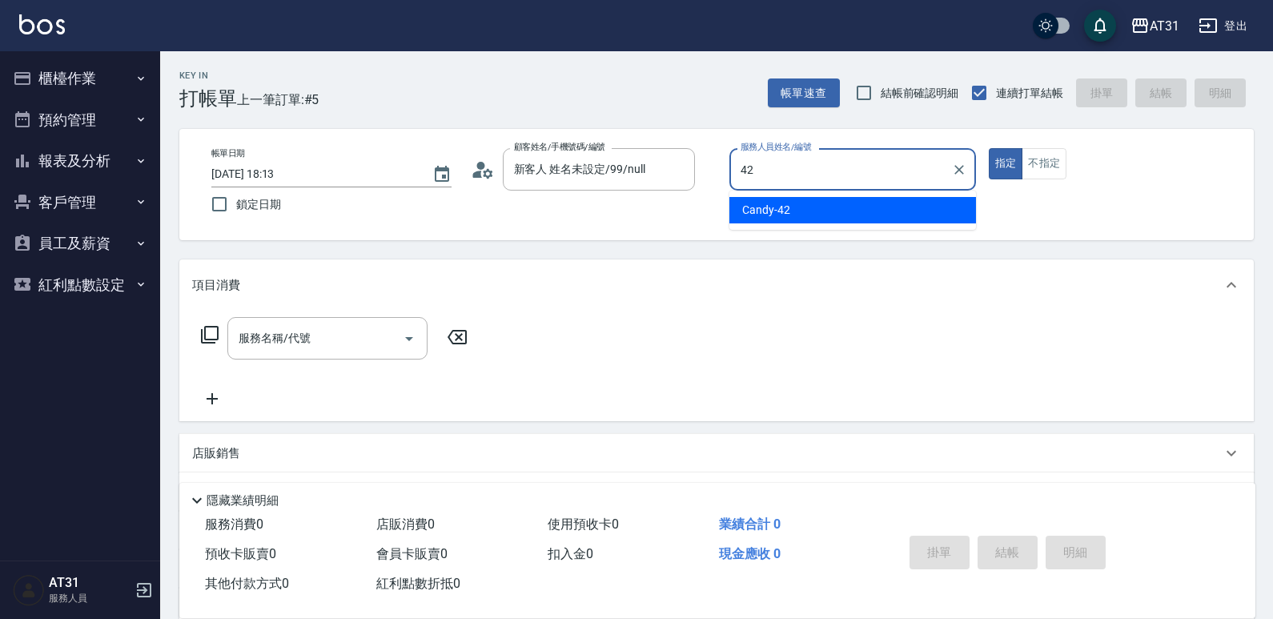
type input "Candy-42"
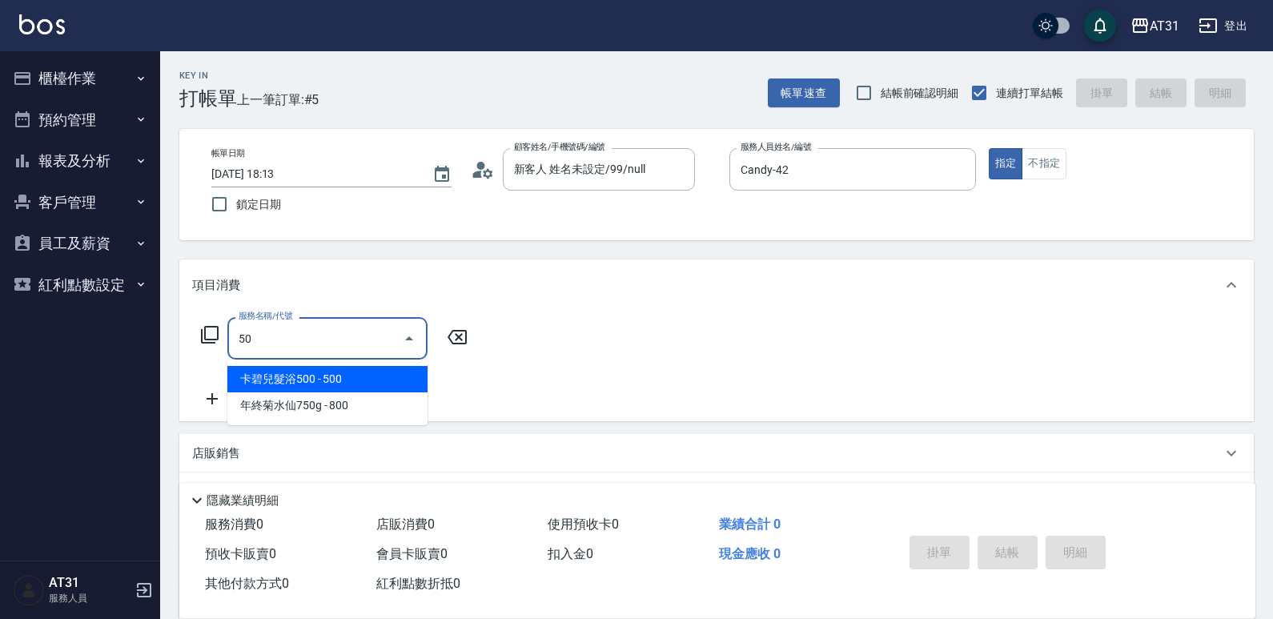
type input "501"
type input "160"
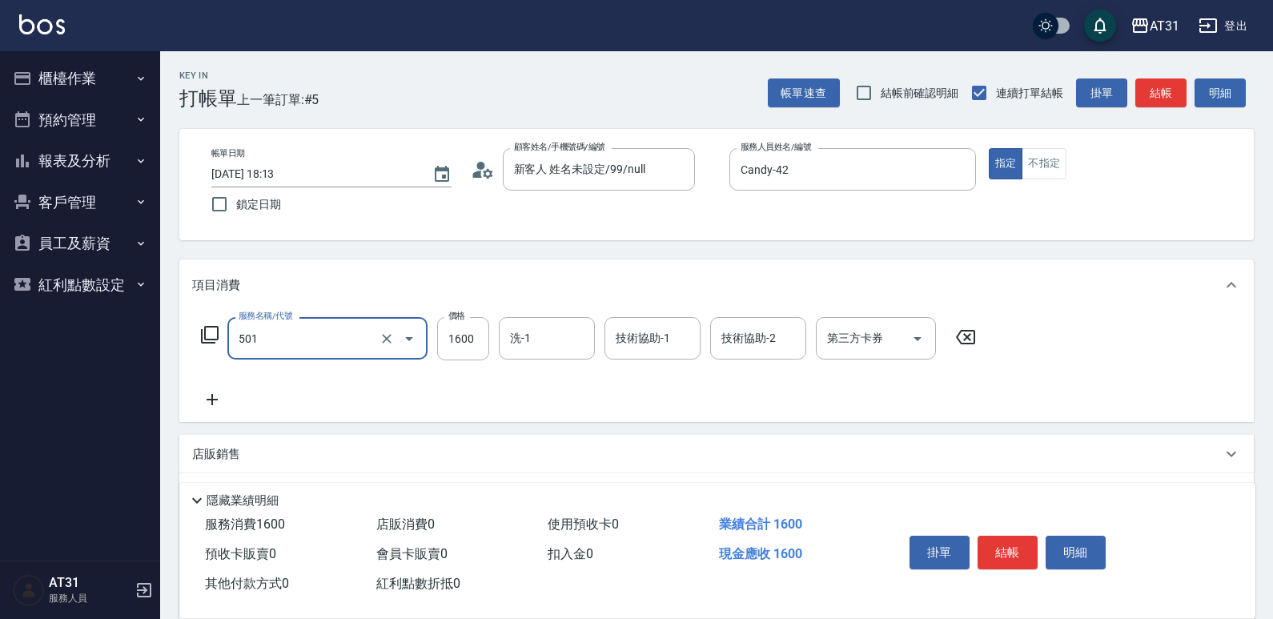
type input "染髮(501)"
type input "0"
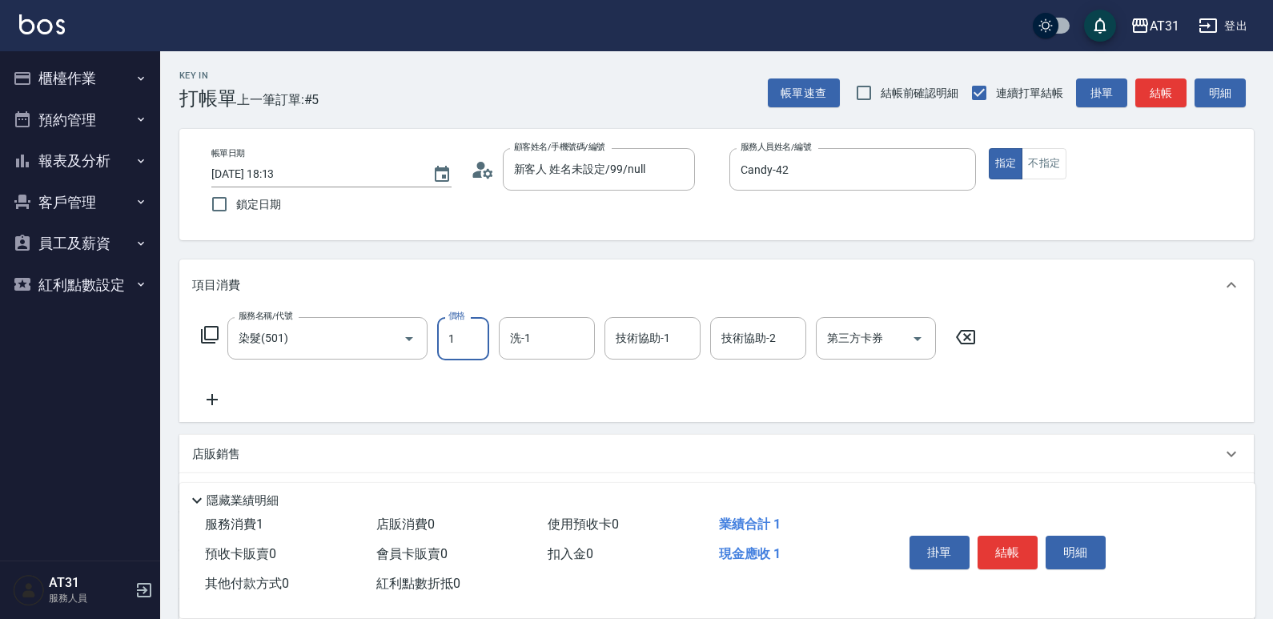
type input "16"
type input "10"
type input "168"
type input "160"
type input "1688"
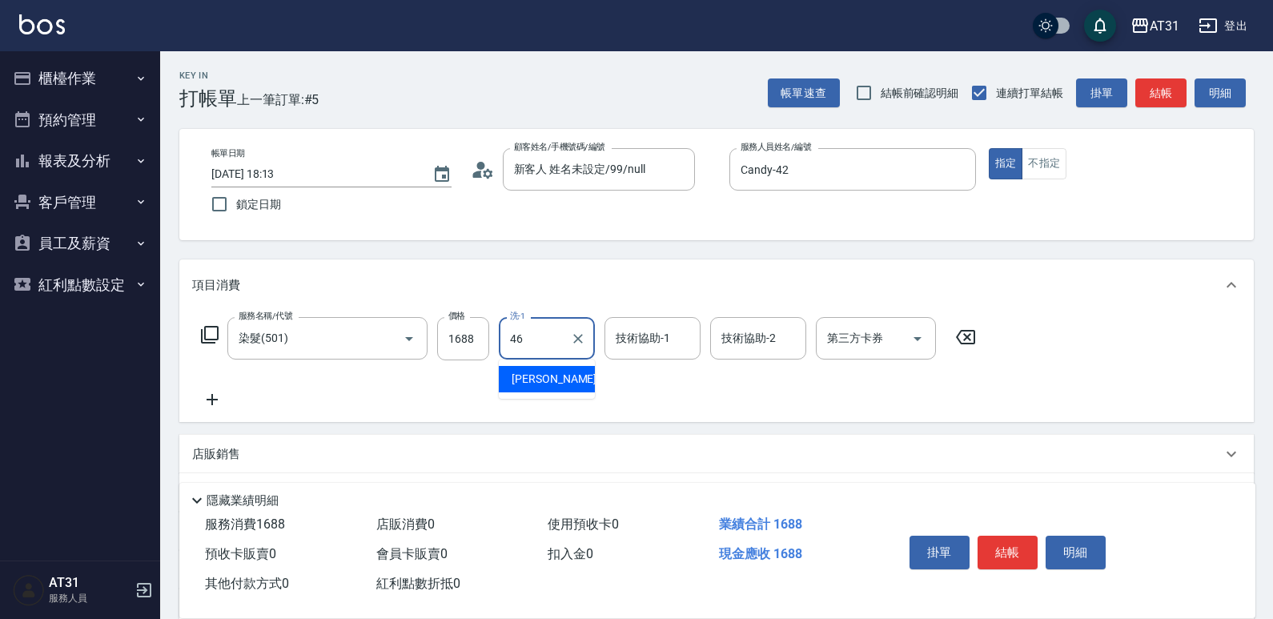
type input "[PERSON_NAME]-46"
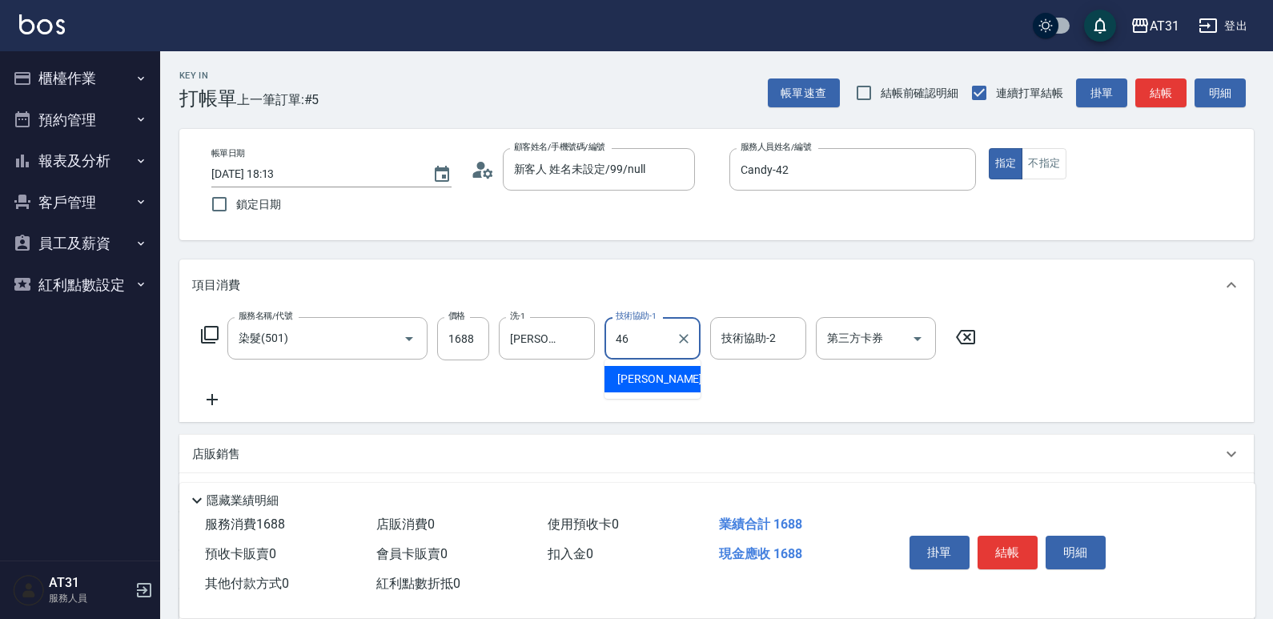
type input "[PERSON_NAME]-46"
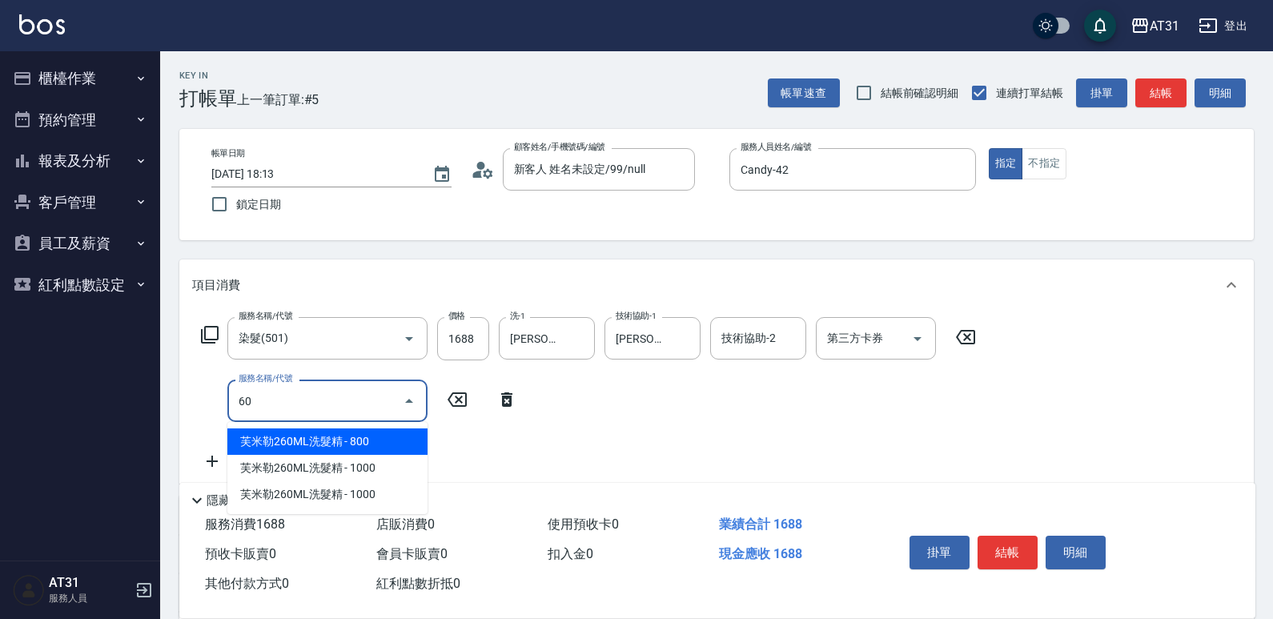
type input "608"
type input "260"
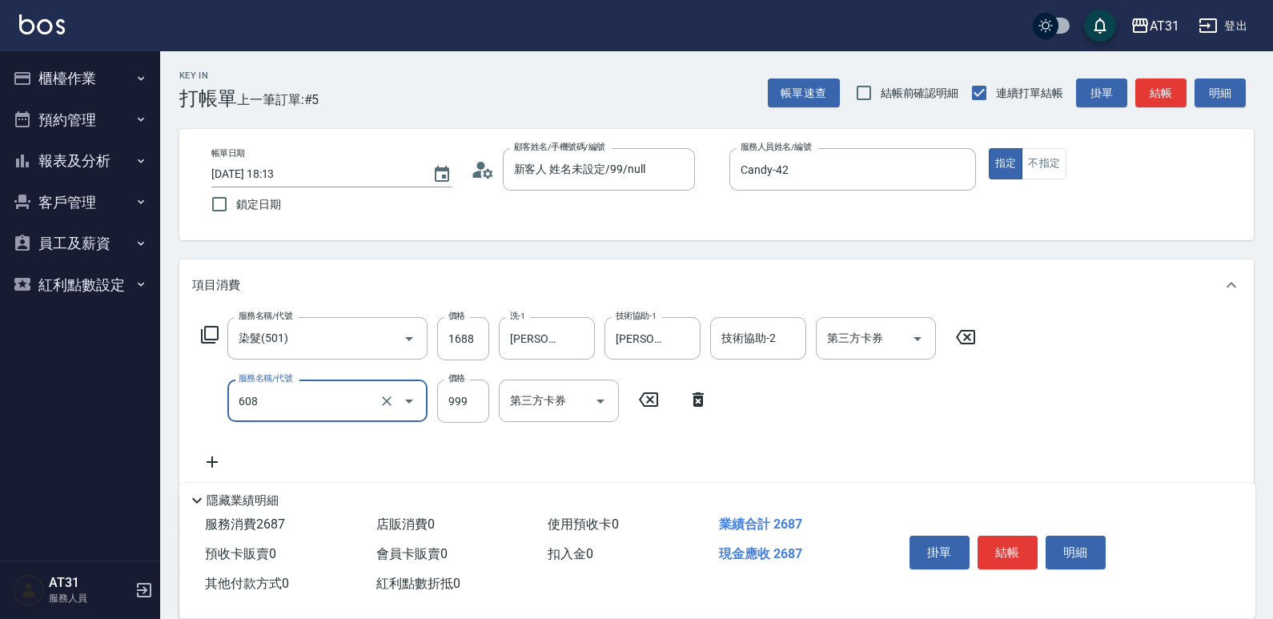
type input "自購二段(608)"
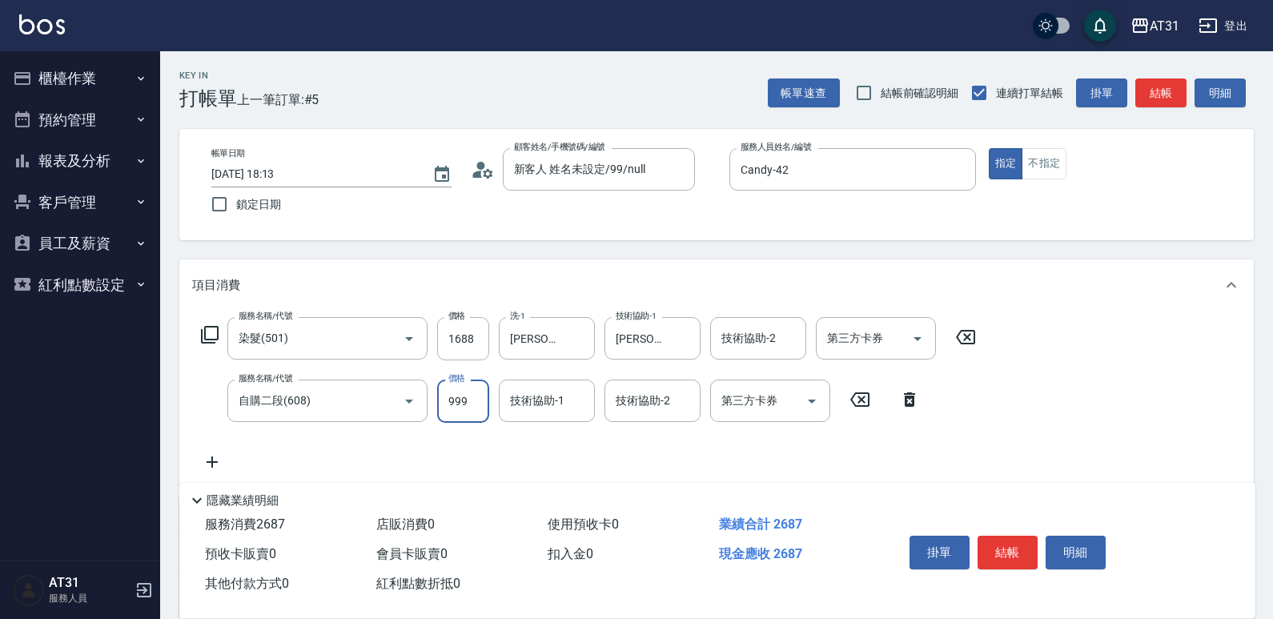
type input "160"
type input "2"
type input "170"
type input "20"
type input "180"
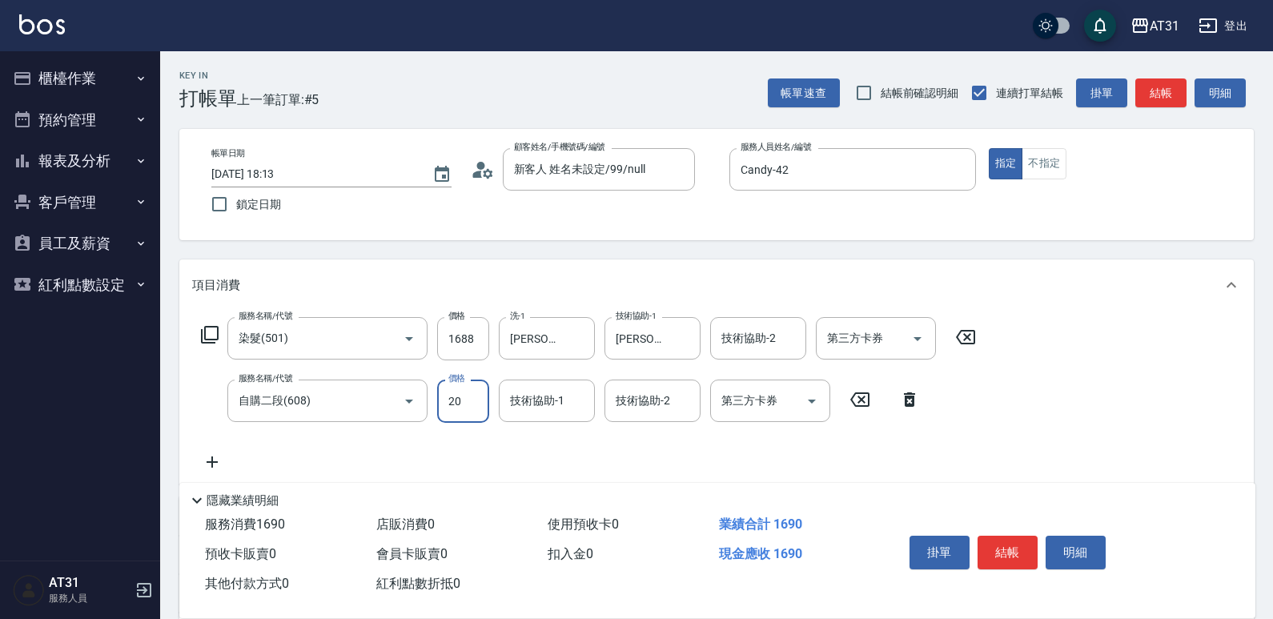
type input "200"
type input "360"
type input "2000"
type input "[PERSON_NAME]-46"
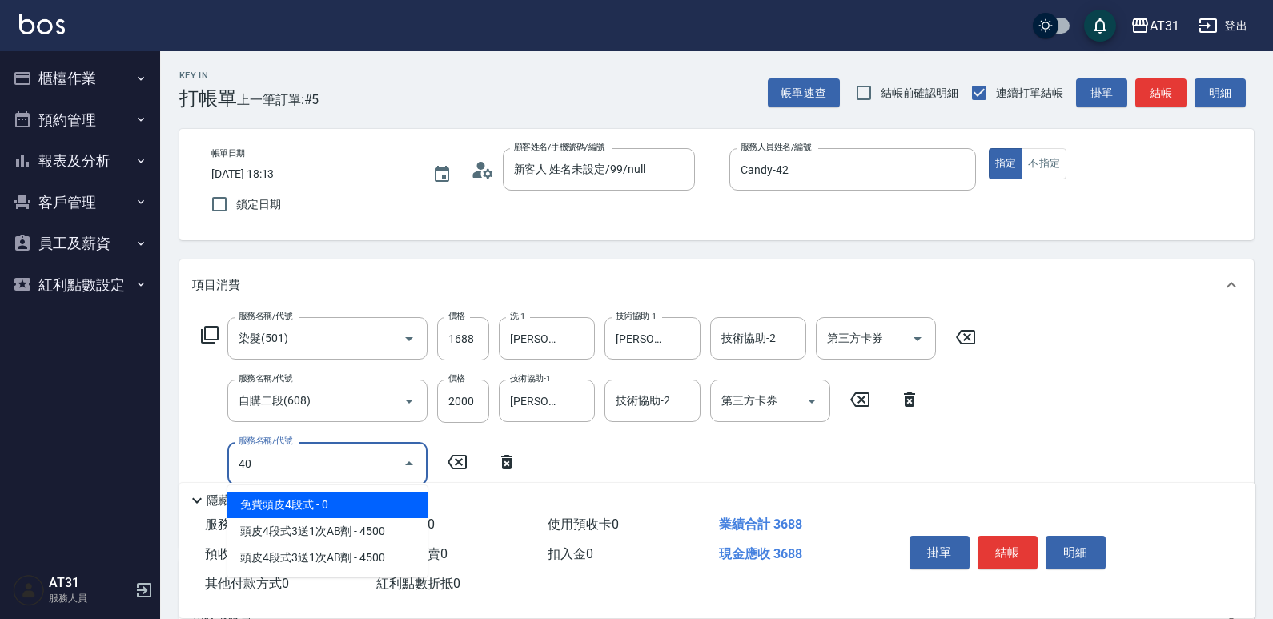
type input "401"
type input "390"
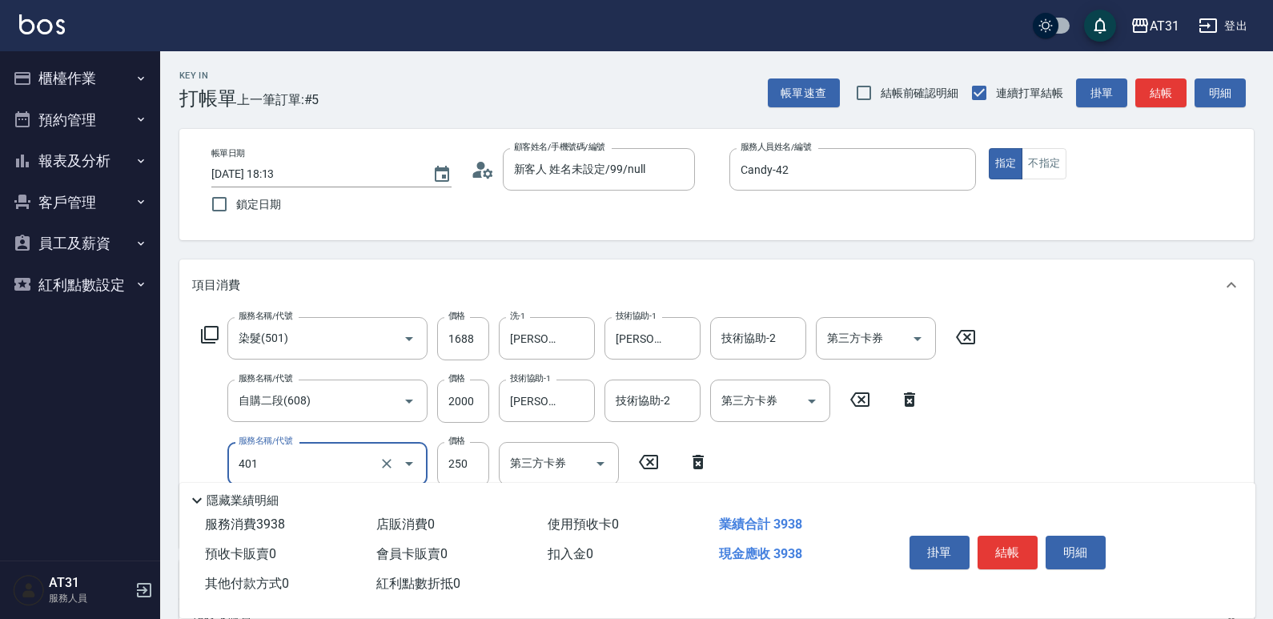
type input "剪髮(401)"
type input "360"
type input "3"
type input "370"
type input "30"
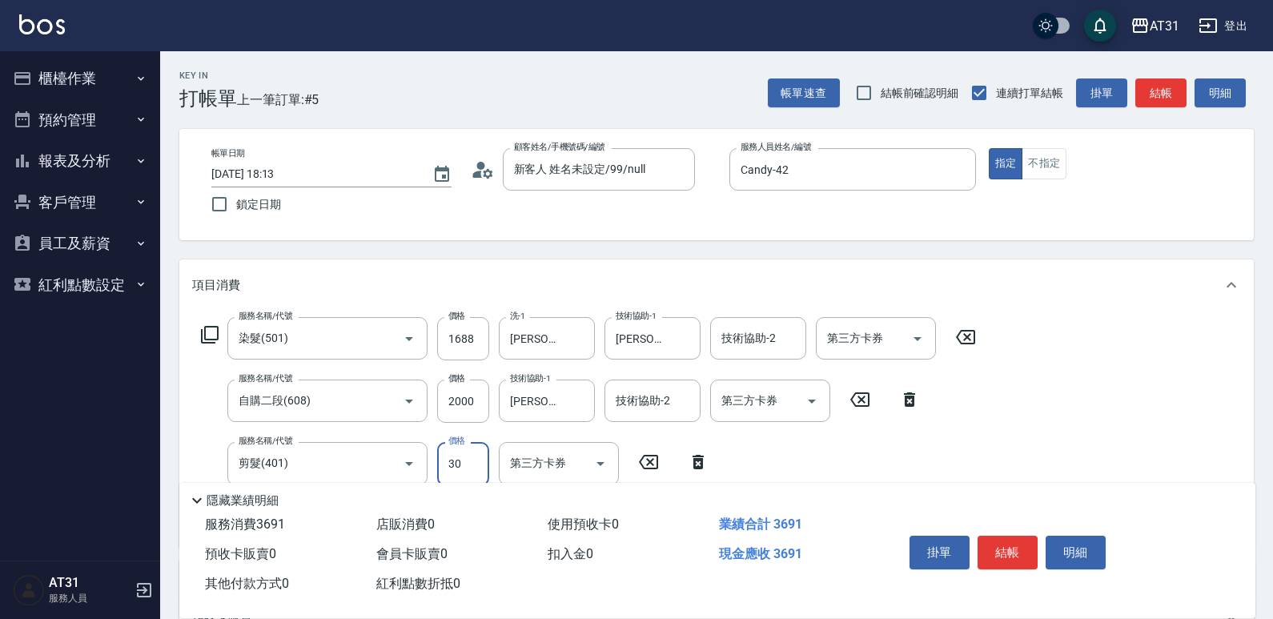
type input "390"
type input "300"
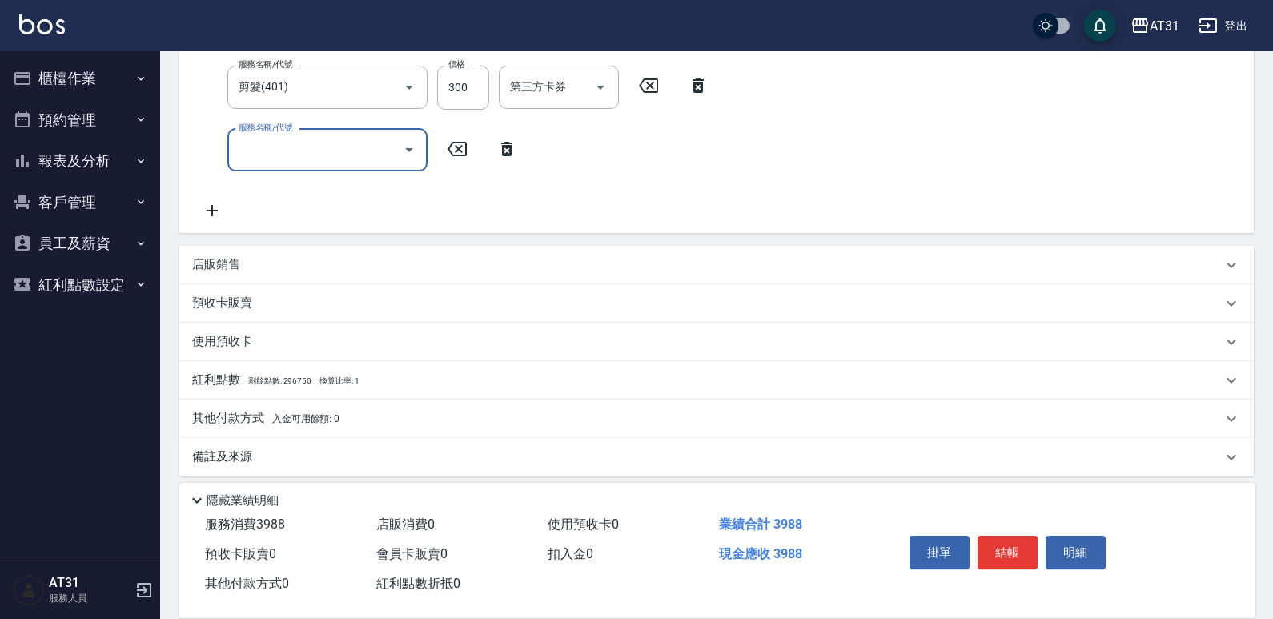
scroll to position [388, 0]
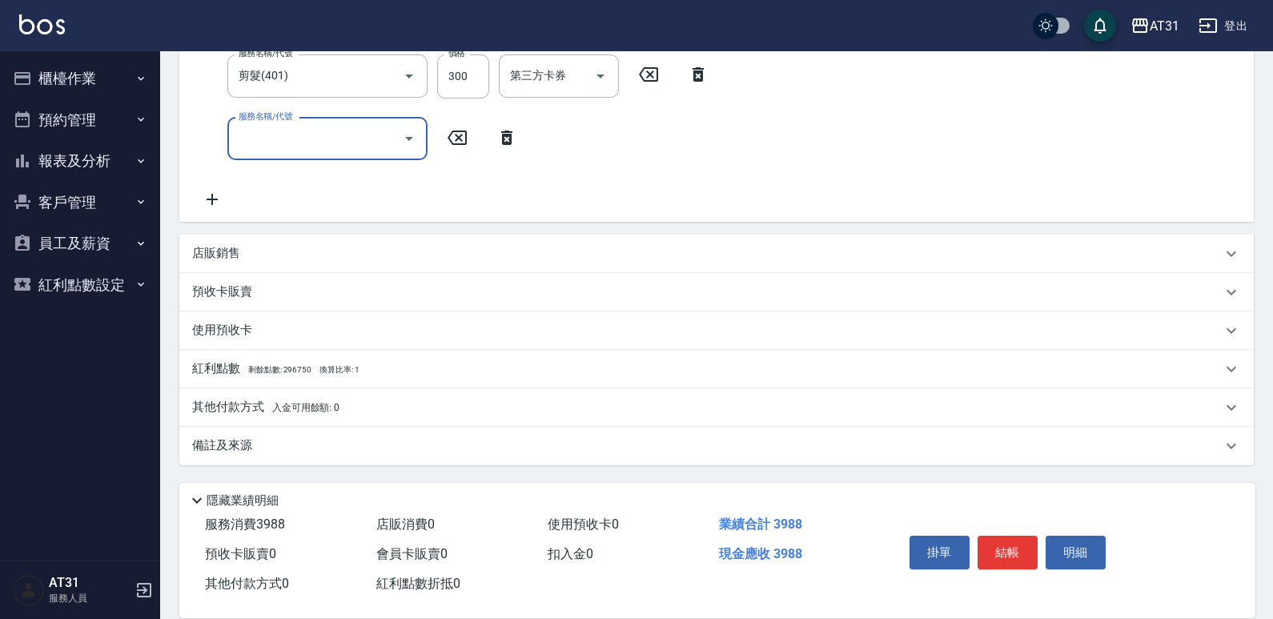
click at [264, 412] on p "其他付款方式 入金可用餘額: 0" at bounding box center [265, 408] width 147 height 18
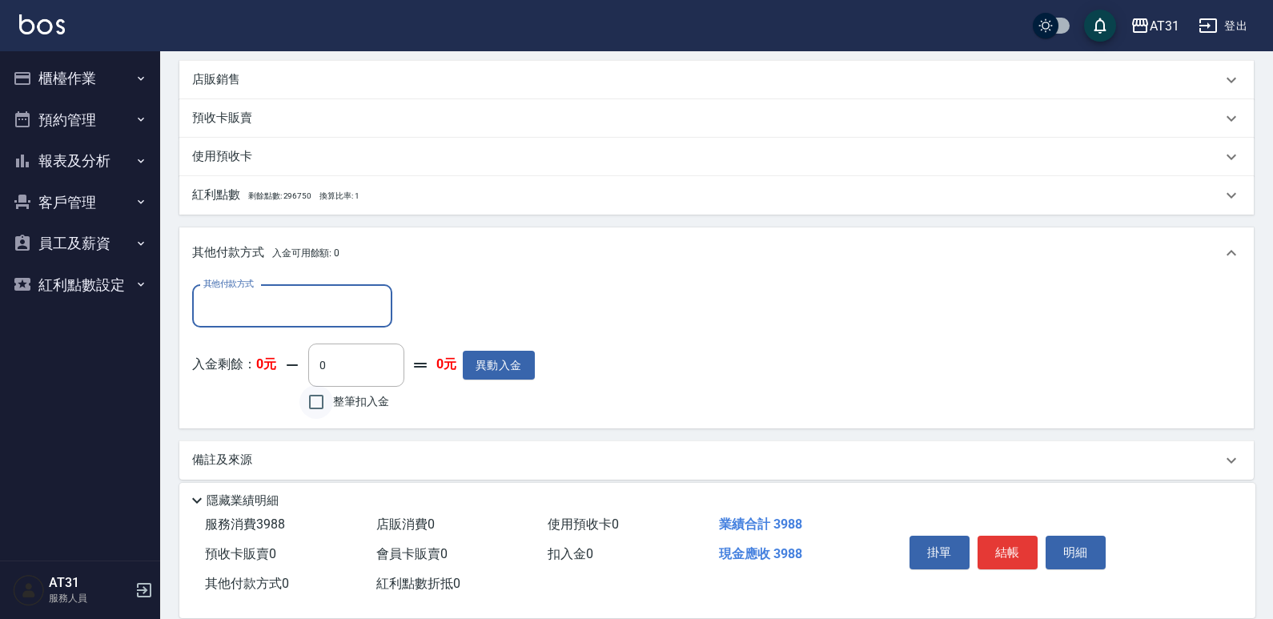
scroll to position [576, 0]
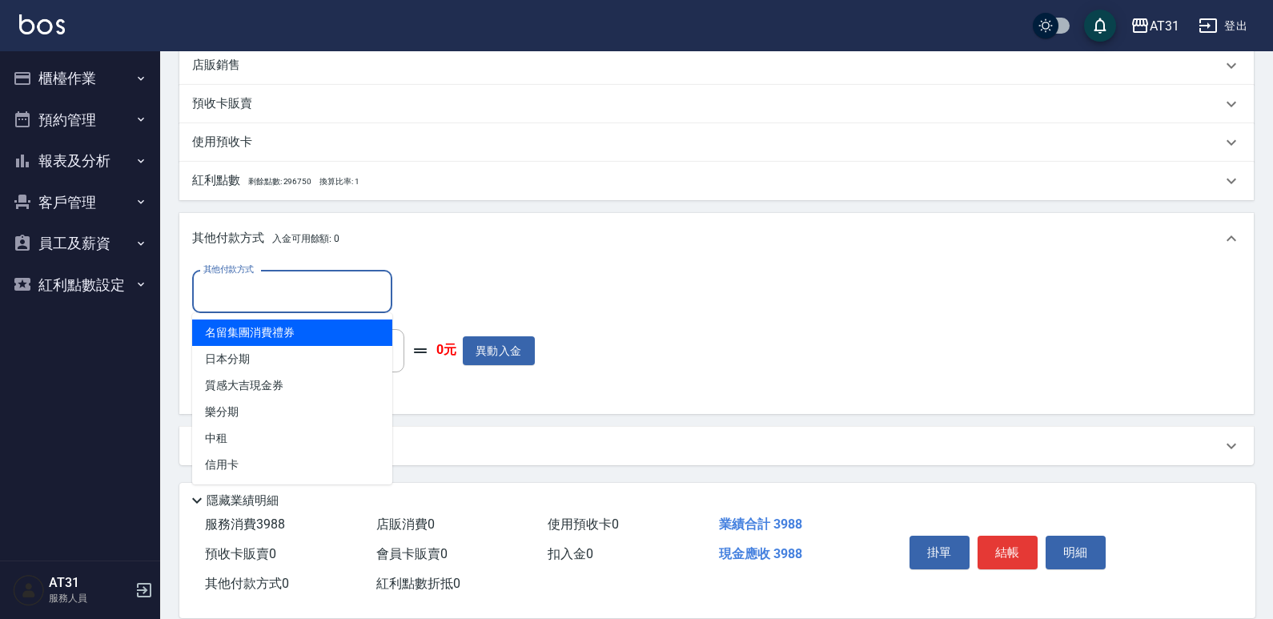
click at [318, 303] on input "其他付款方式" at bounding box center [292, 292] width 186 height 28
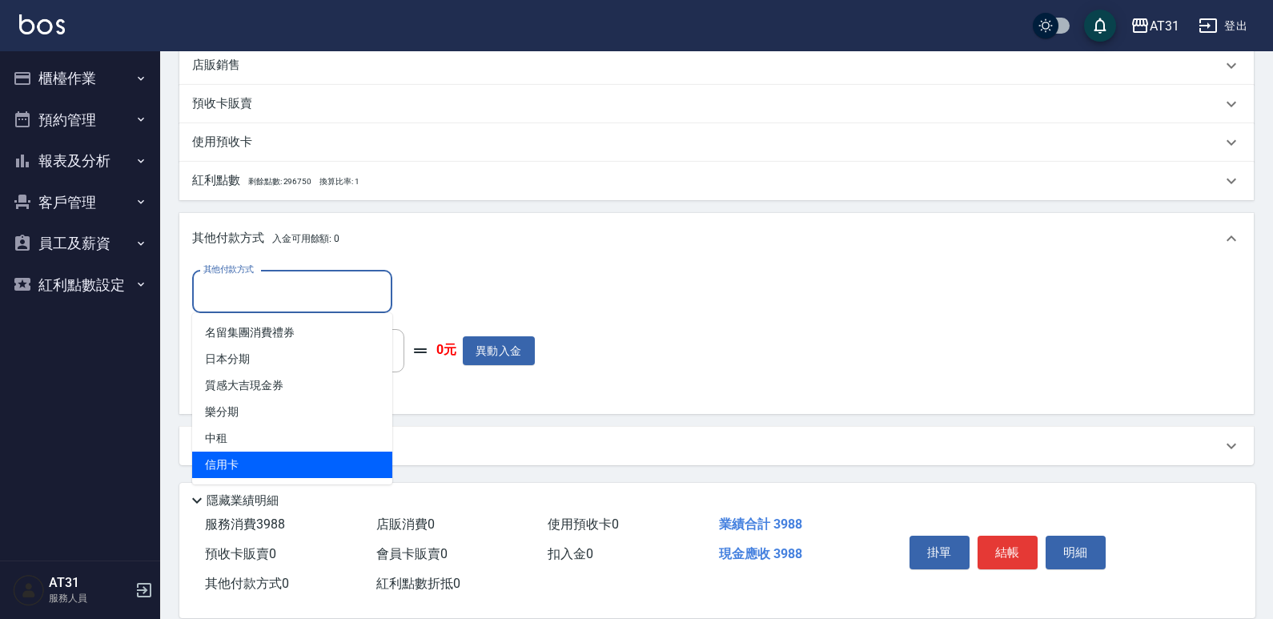
click at [308, 461] on span "信用卡" at bounding box center [292, 465] width 200 height 26
type input "信用卡"
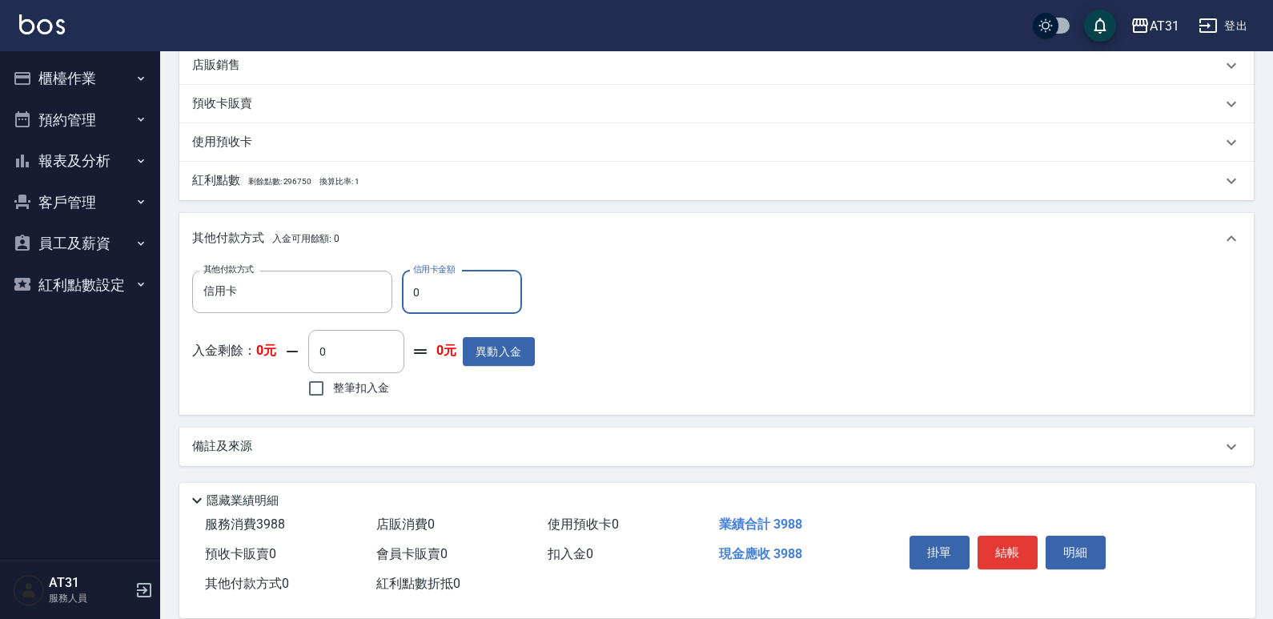
type input "33"
type input "360"
type input "339"
type input "390"
type input "39"
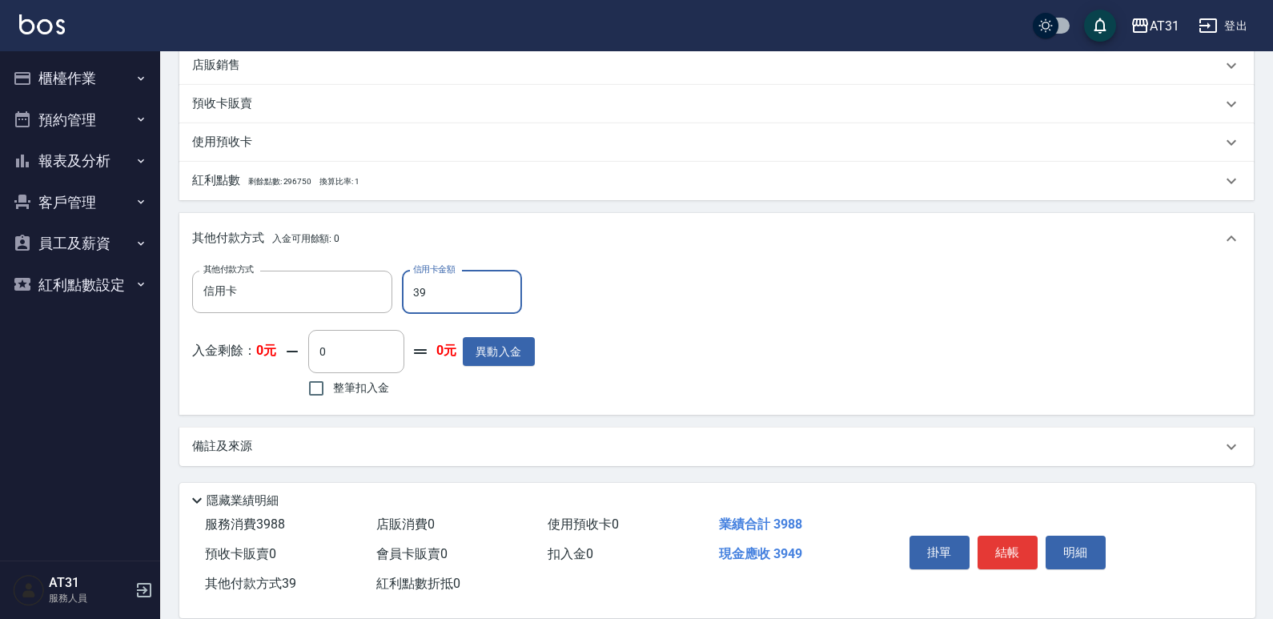
type input "350"
type input "3988"
type input "0"
type input "3988"
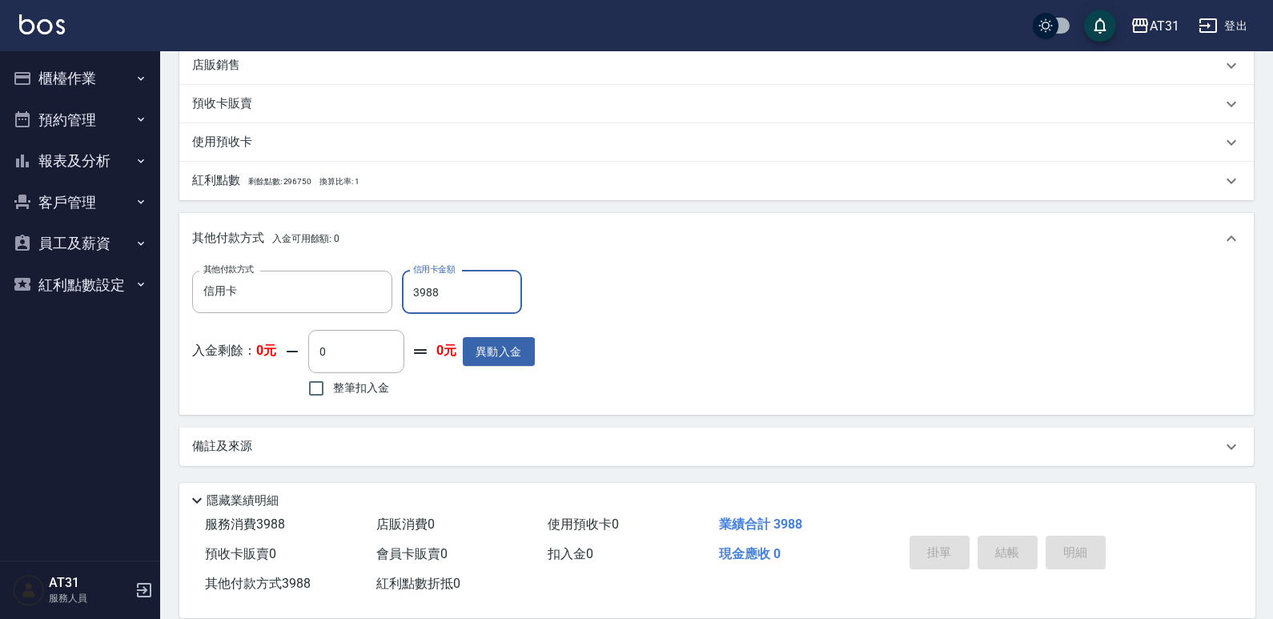
type input "[DATE] 18:14"
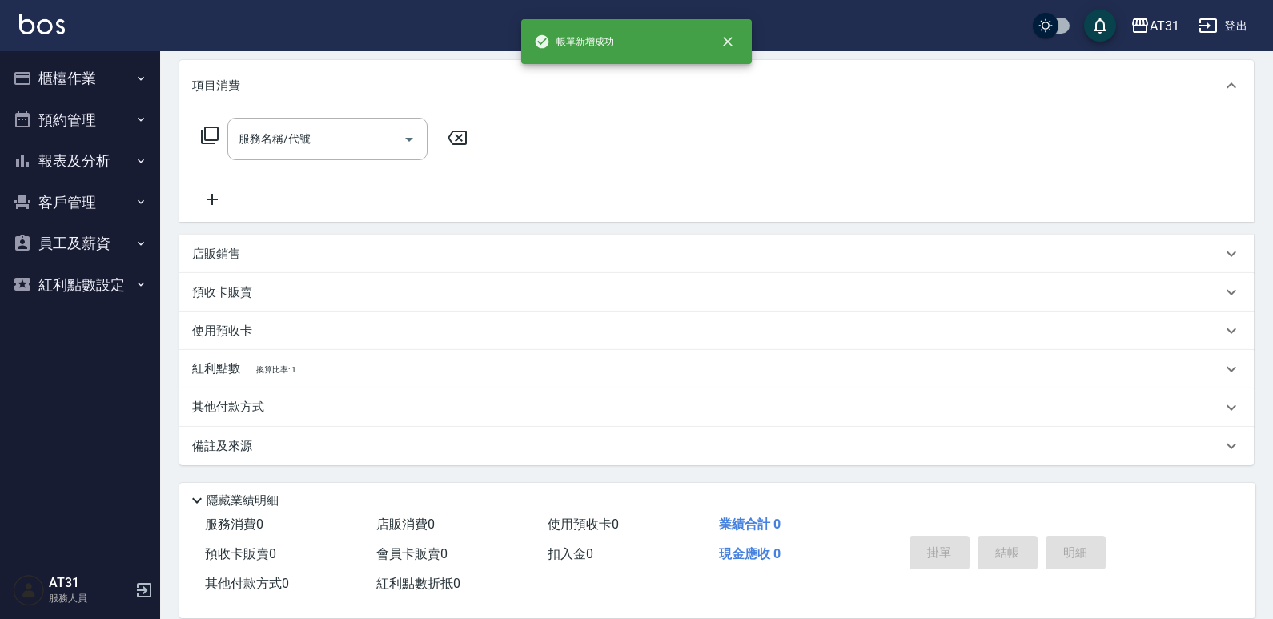
scroll to position [0, 0]
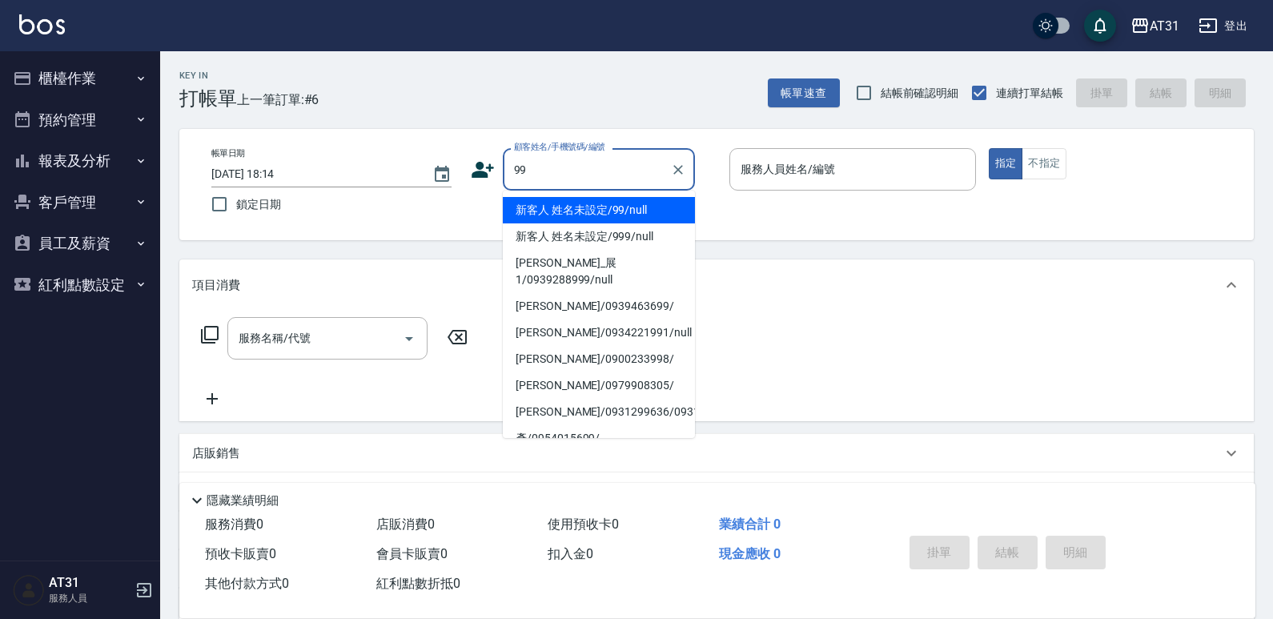
type input "新客人 姓名未設定/99/null"
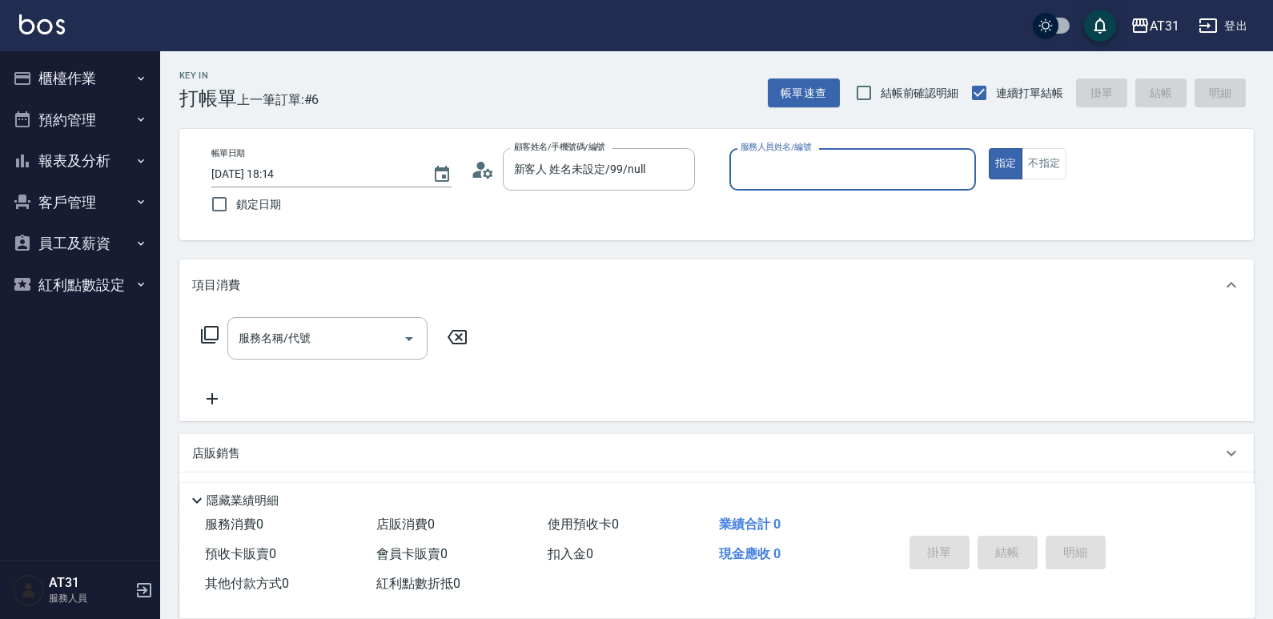
click at [989, 148] on button "指定" at bounding box center [1006, 163] width 34 height 31
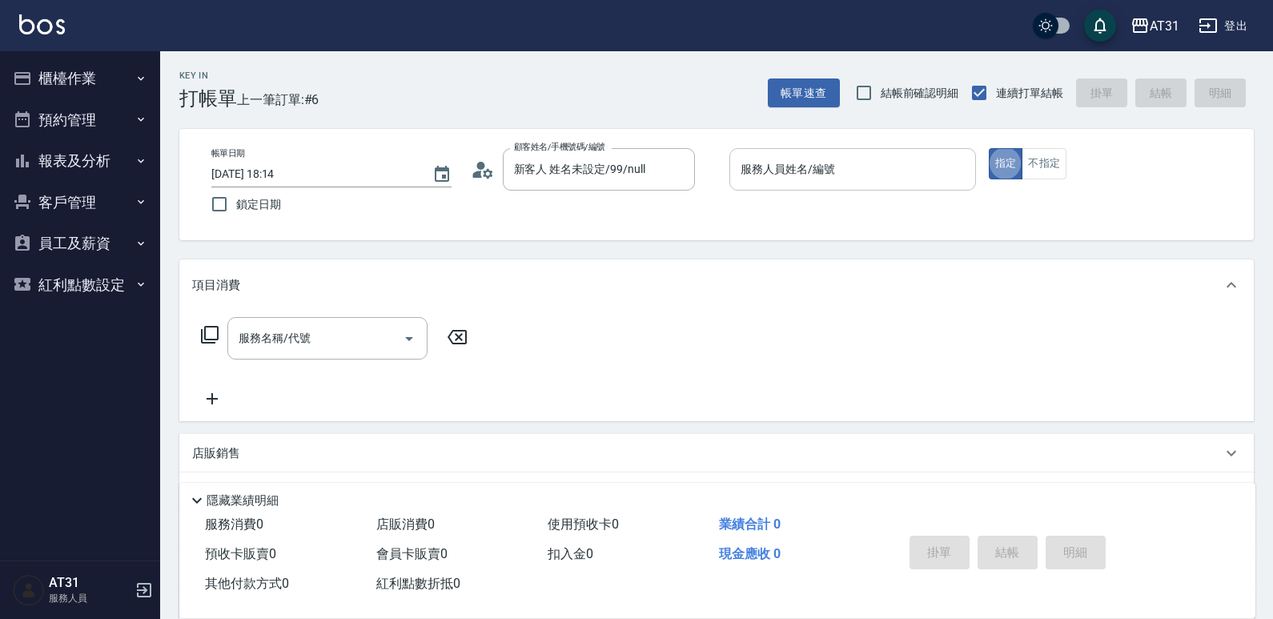
click at [899, 188] on div "服務人員姓名/編號" at bounding box center [853, 169] width 247 height 42
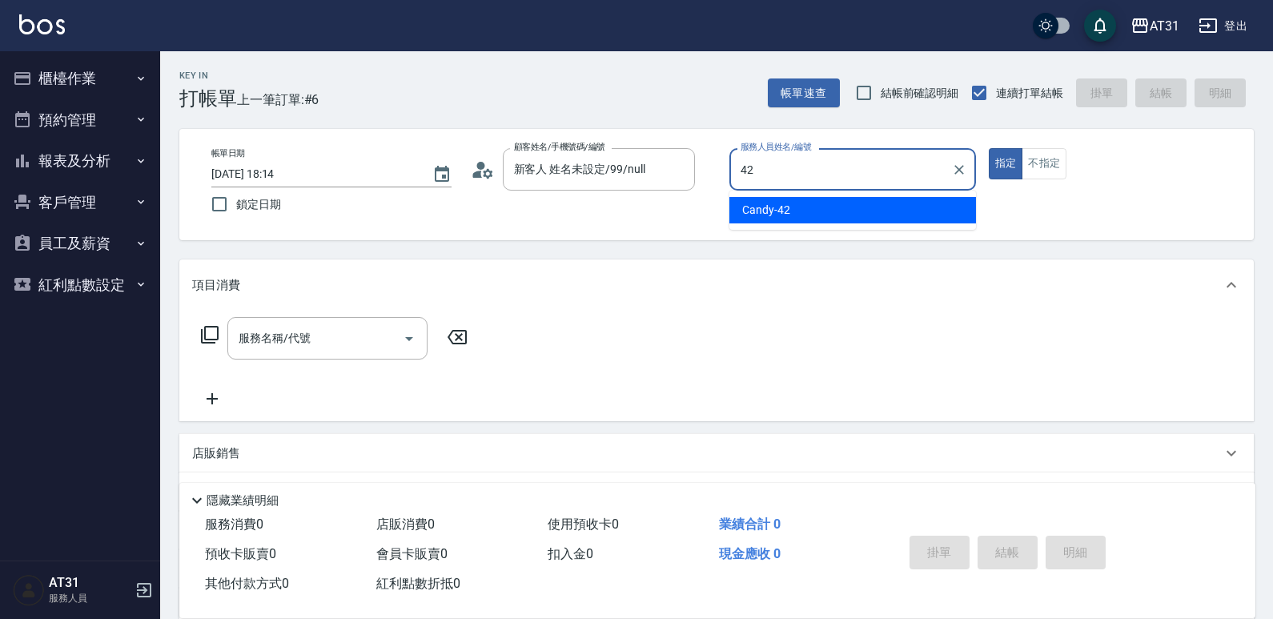
type input "Candy-42"
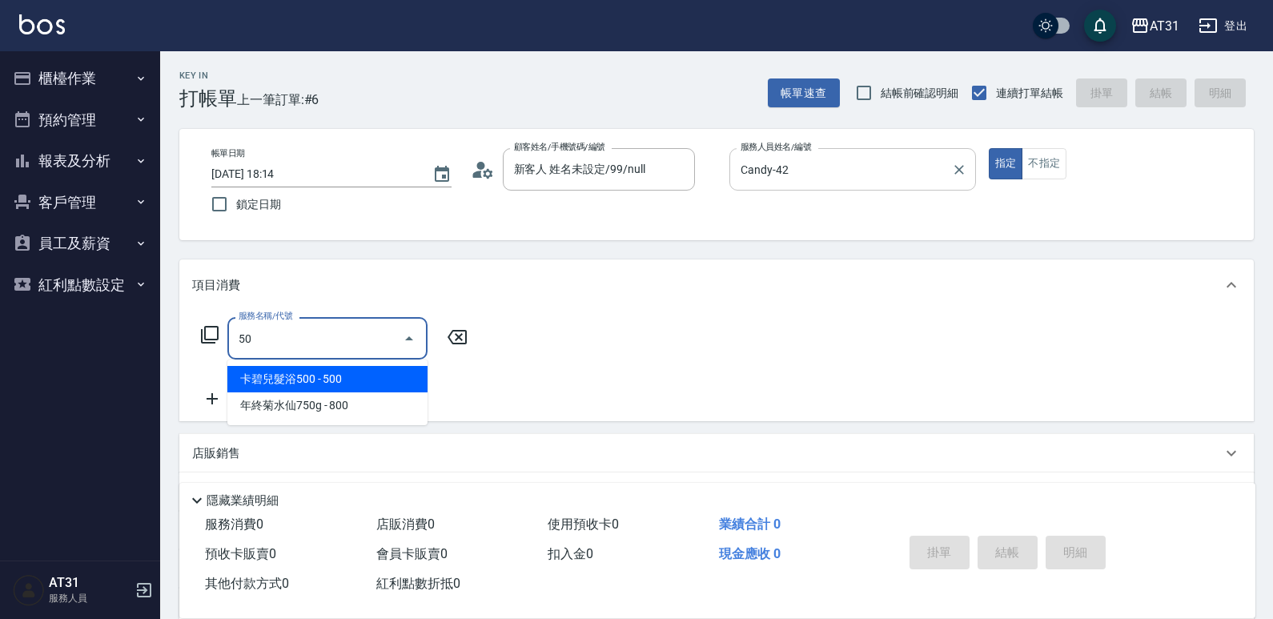
type input "501"
type input "160"
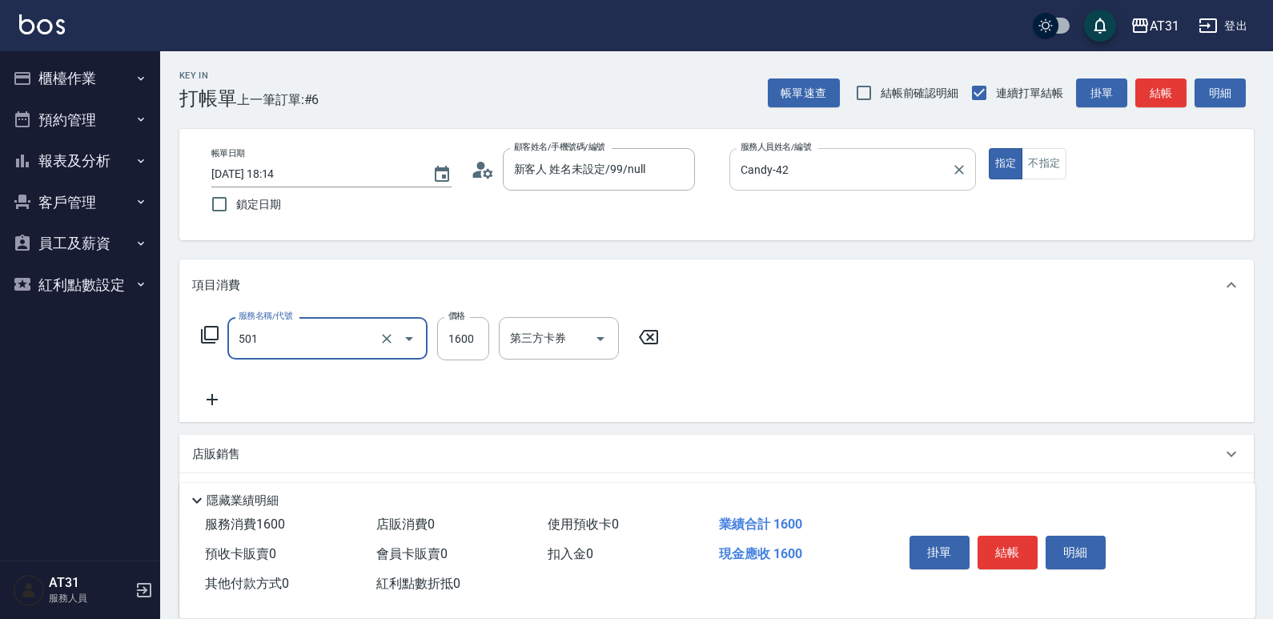
type input "染髮(501)"
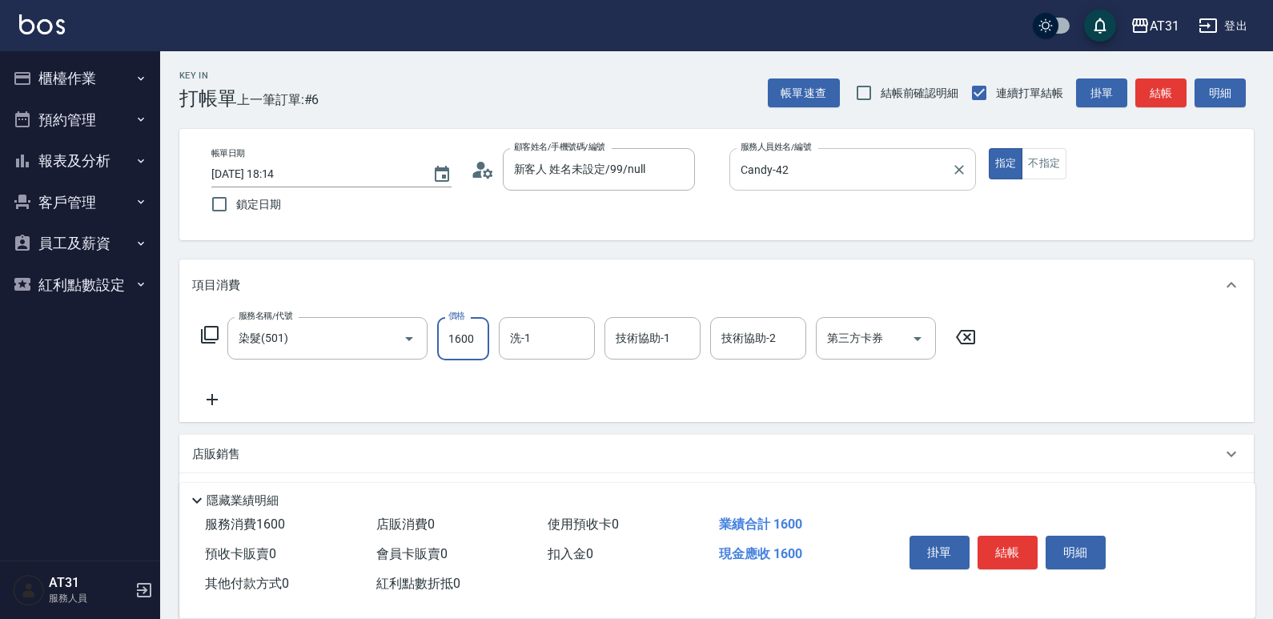
type input "0"
type input "15"
type input "10"
type input "150"
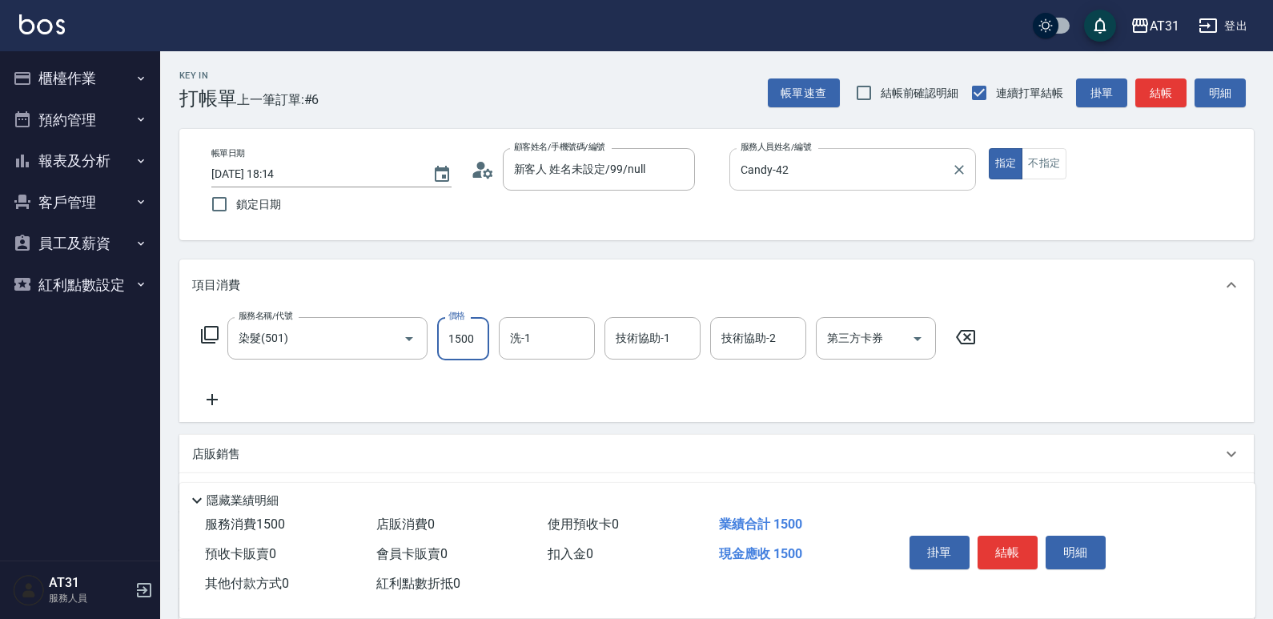
type input "1500"
type input "[PERSON_NAME]-46"
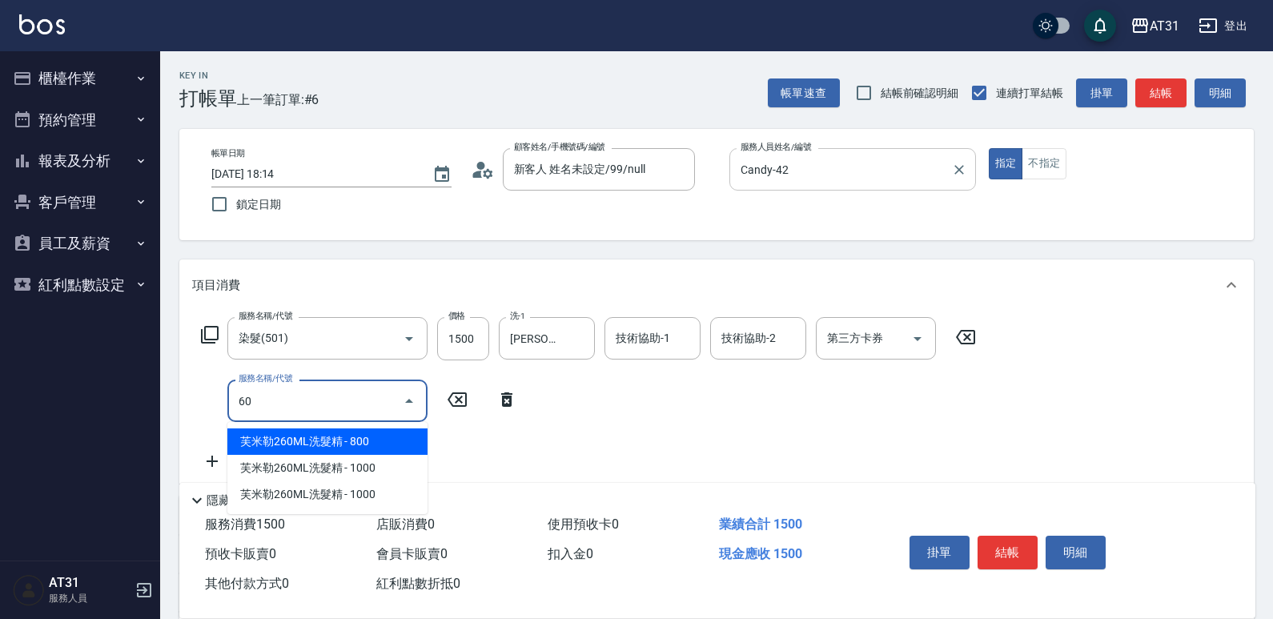
type input "608"
type input "240"
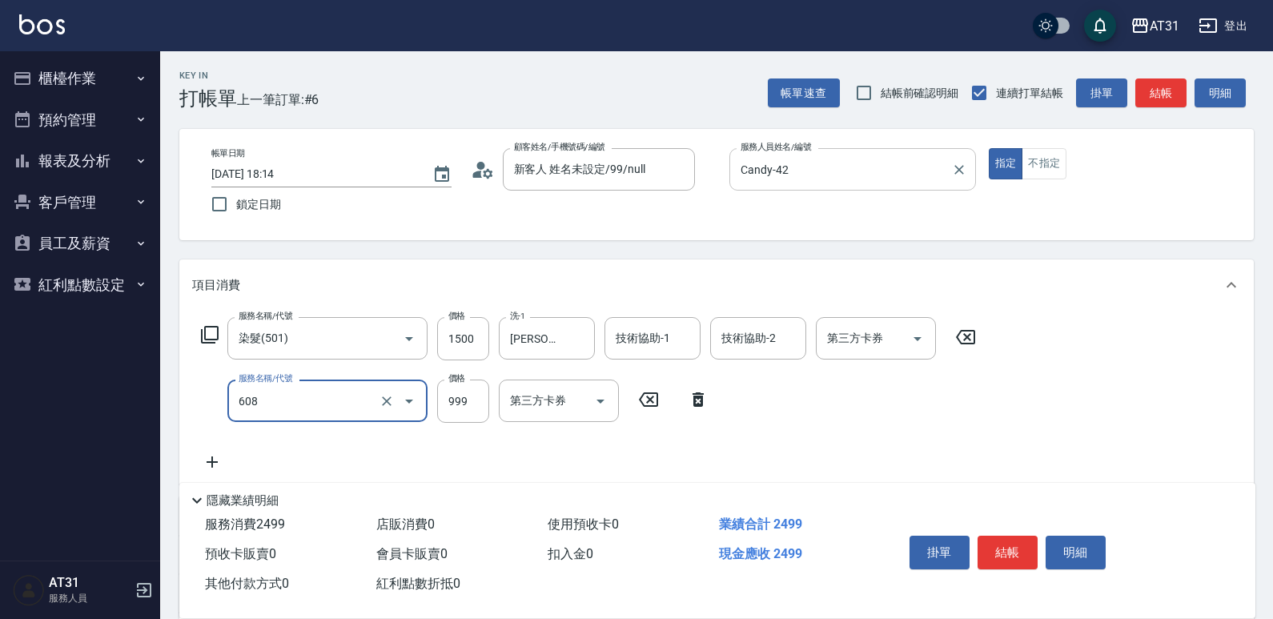
type input "自購二段(608)"
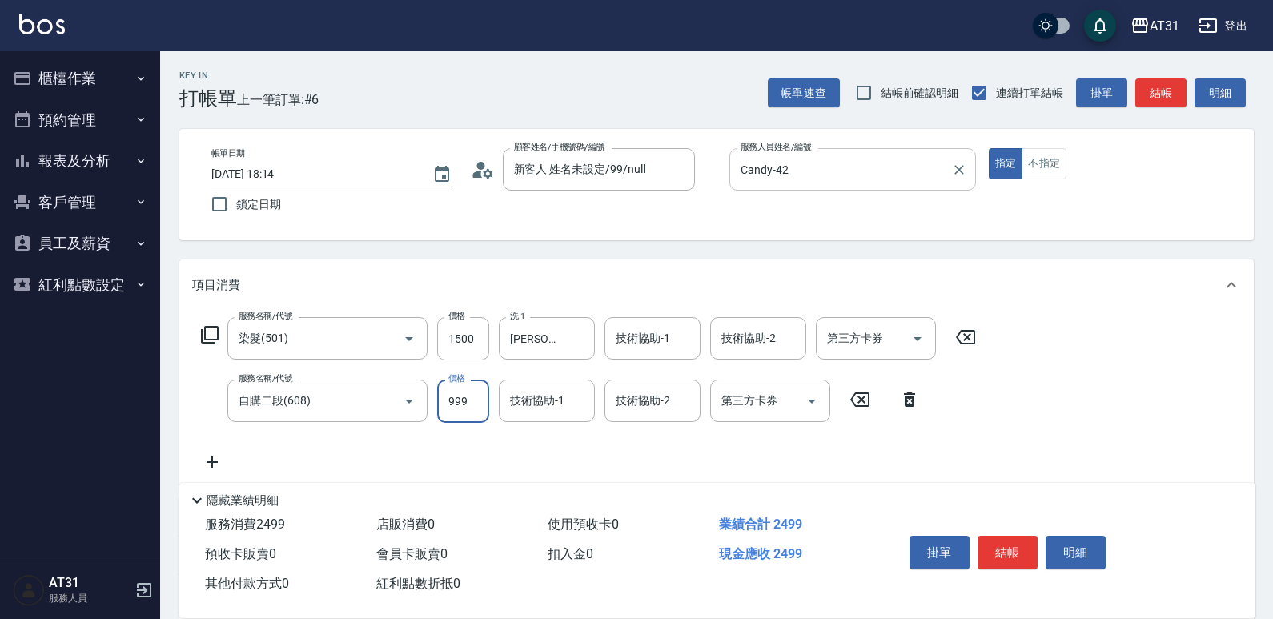
type input "150"
type input "15"
type input "160"
type input "150"
type input "300"
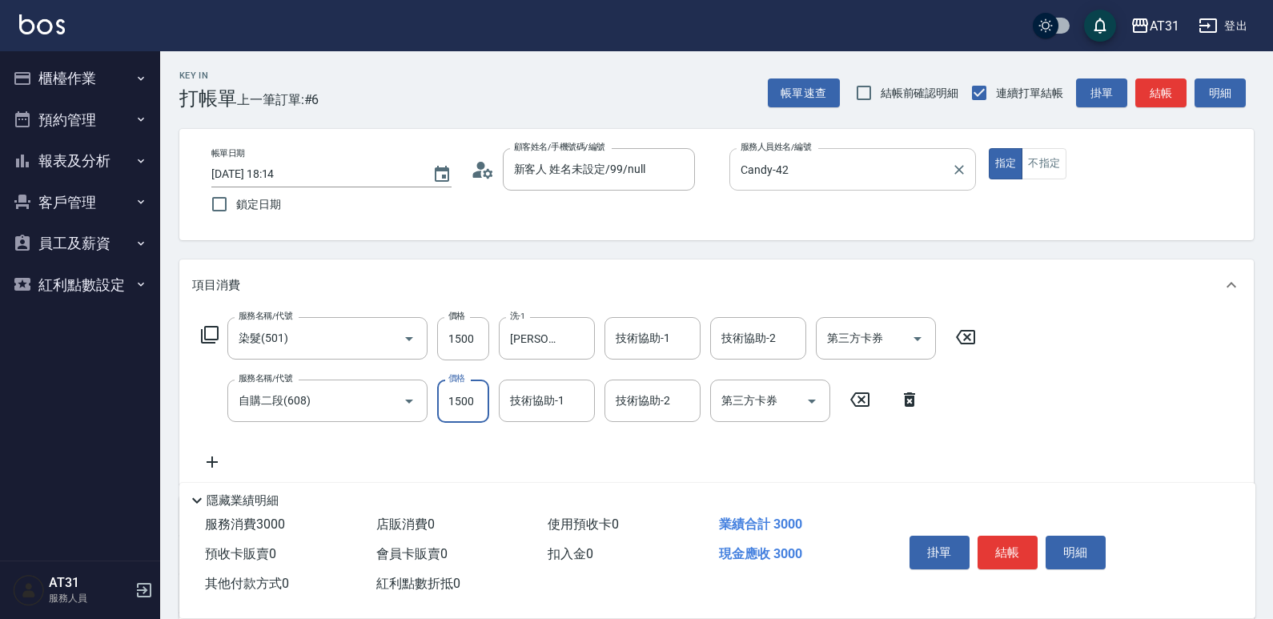
type input "1500"
type input "[PERSON_NAME]-46"
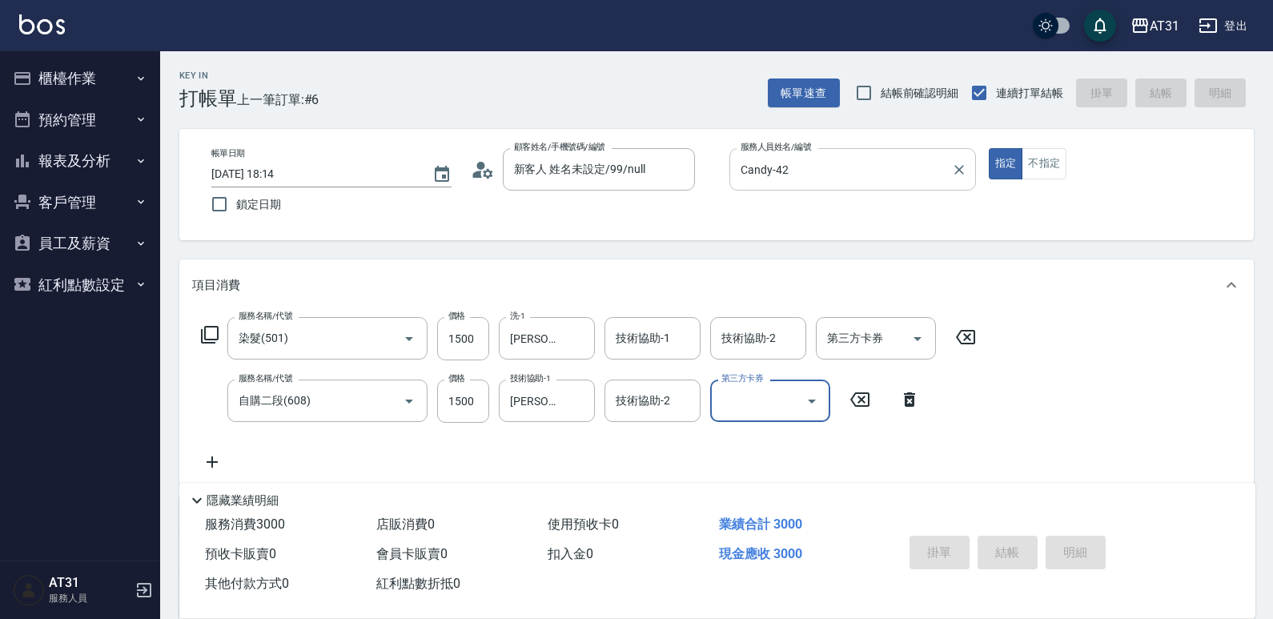
type input "0"
